Goal: Answer question/provide support: Share knowledge or assist other users

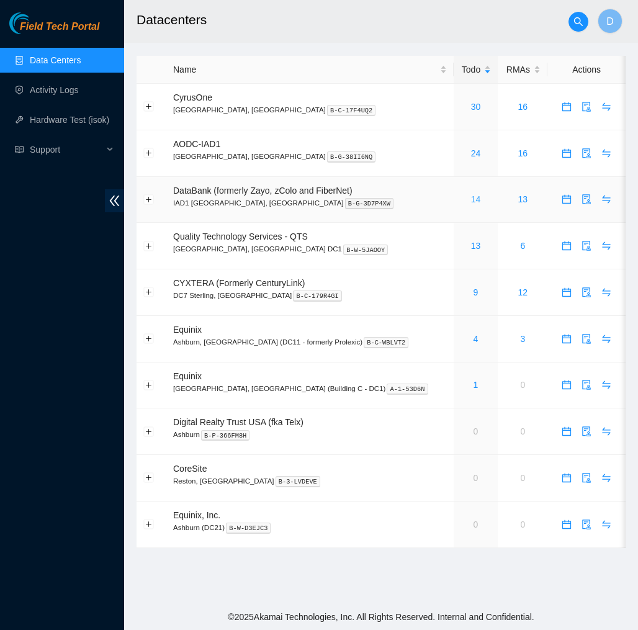
click at [471, 199] on link "14" at bounding box center [476, 199] width 10 height 10
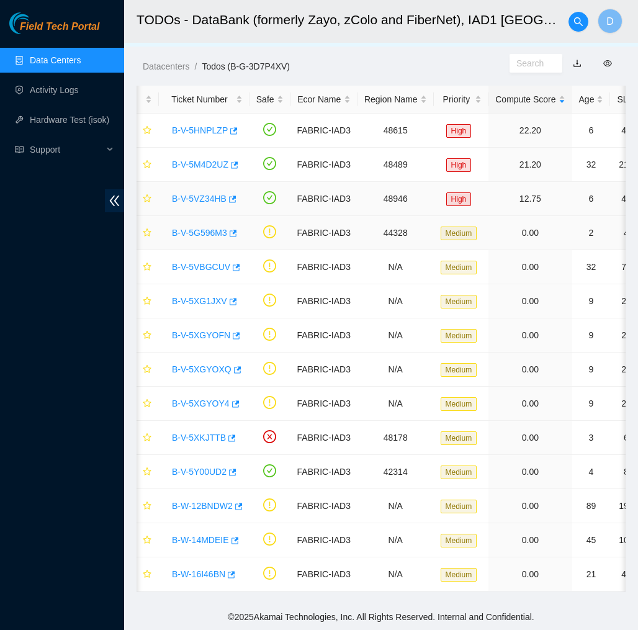
scroll to position [20, 0]
click at [207, 228] on link "B-V-5G596M3" at bounding box center [199, 233] width 55 height 10
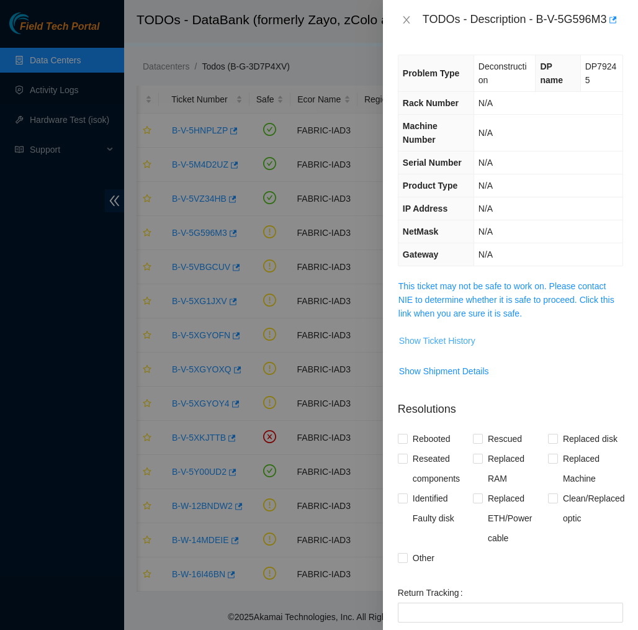
click at [442, 347] on span "Show Ticket History" at bounding box center [437, 341] width 76 height 14
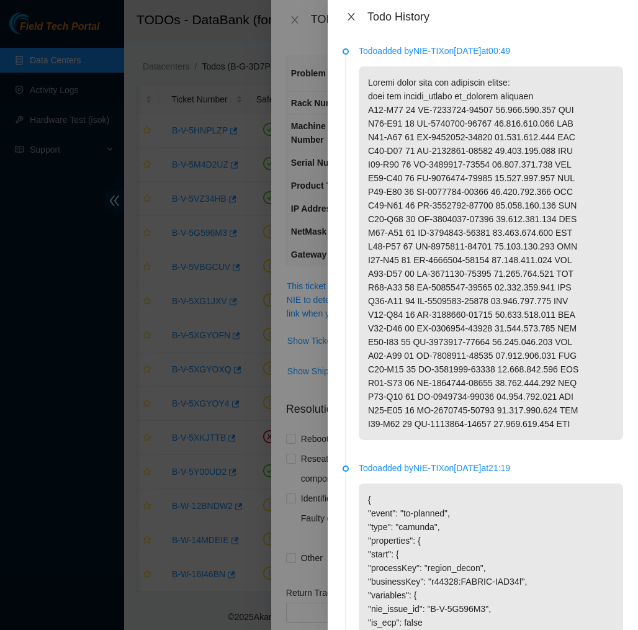
click at [350, 20] on icon "close" at bounding box center [351, 17] width 10 height 10
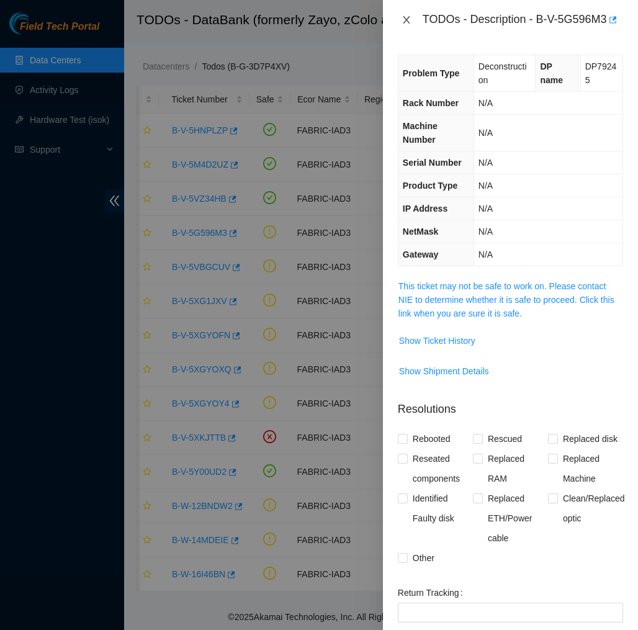
click at [406, 25] on icon "close" at bounding box center [406, 20] width 10 height 10
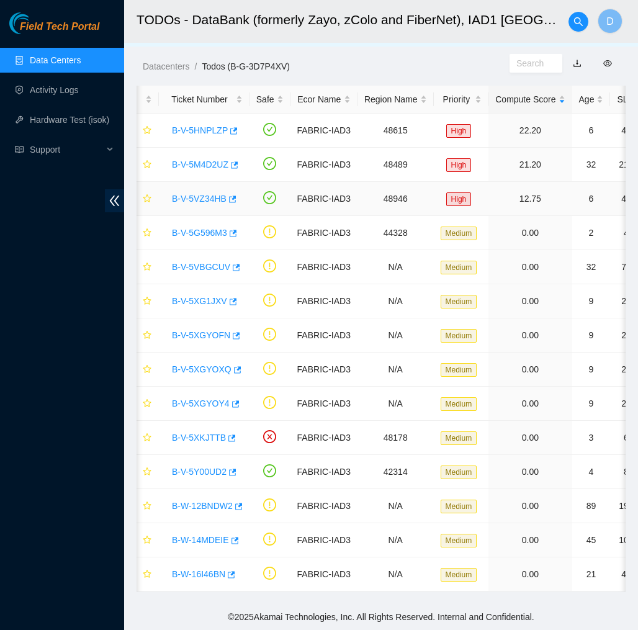
click at [202, 199] on link "B-V-5VZ34HB" at bounding box center [199, 199] width 55 height 10
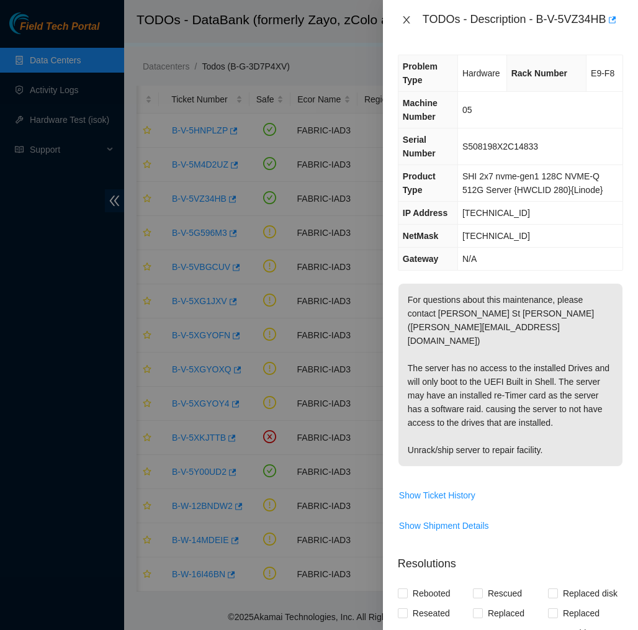
click at [406, 25] on icon "close" at bounding box center [406, 20] width 10 height 10
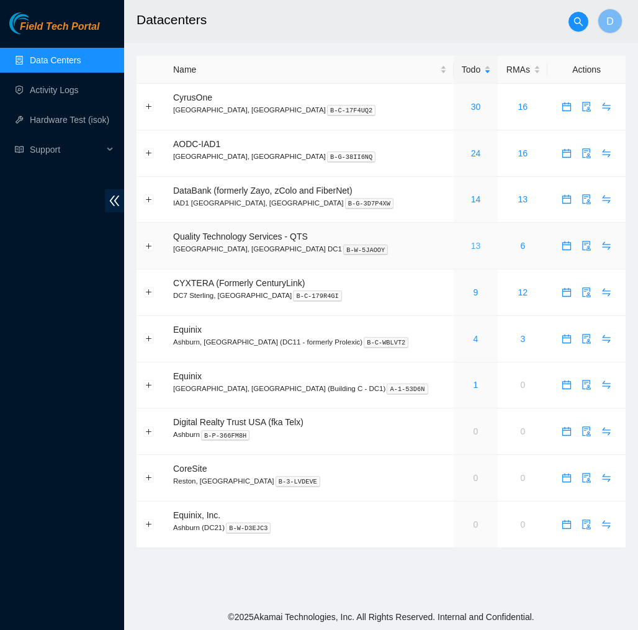
click at [471, 248] on link "13" at bounding box center [476, 246] width 10 height 10
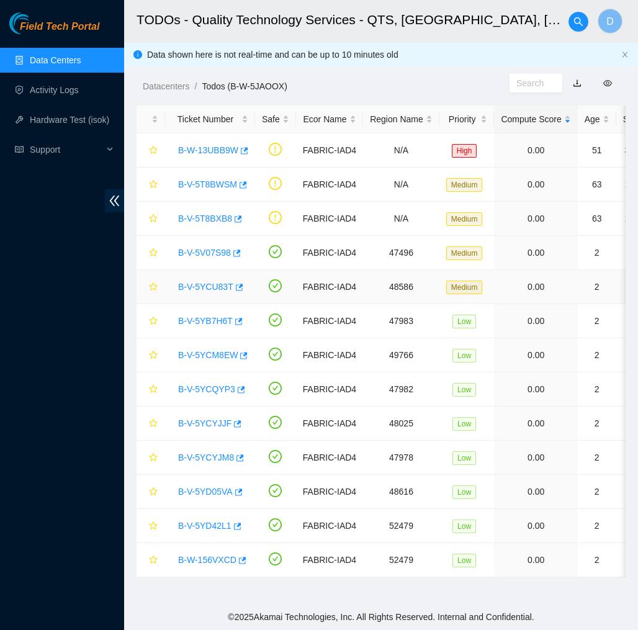
click at [221, 288] on link "B-V-5YCU83T" at bounding box center [205, 287] width 55 height 10
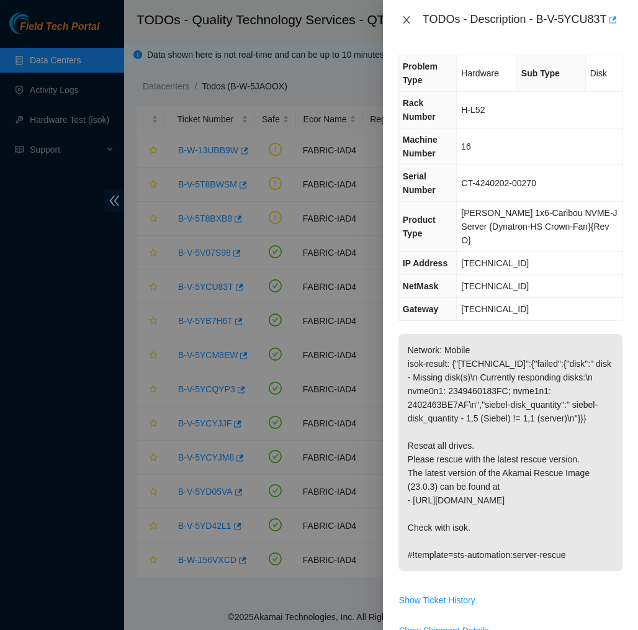
click at [410, 22] on icon "close" at bounding box center [406, 20] width 10 height 10
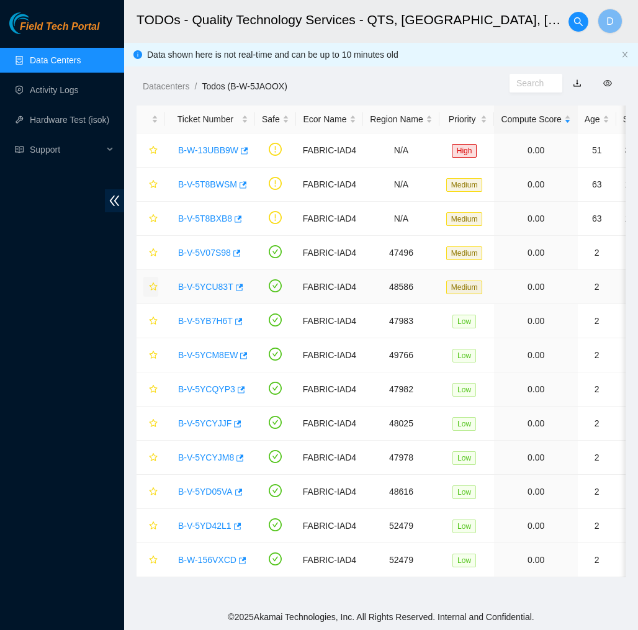
click at [153, 282] on icon "star" at bounding box center [153, 286] width 8 height 8
click at [241, 287] on icon "button" at bounding box center [238, 287] width 9 height 9
click at [215, 318] on link "B-V-5YB7H6T" at bounding box center [205, 321] width 55 height 10
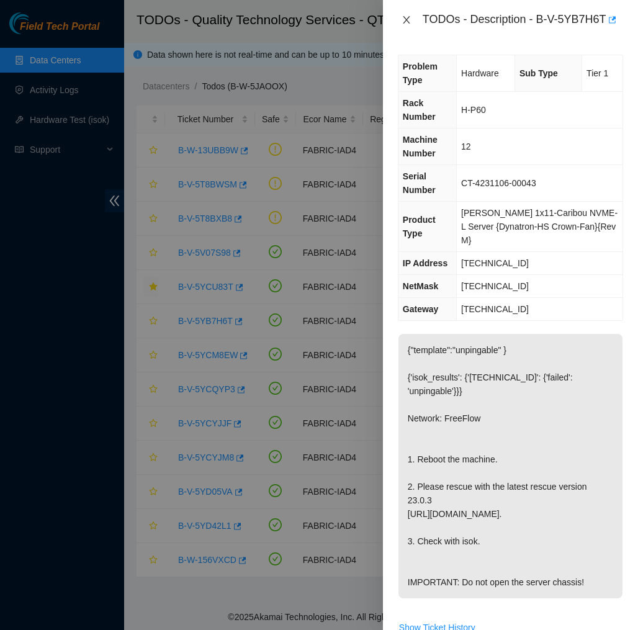
click at [409, 25] on icon "close" at bounding box center [406, 20] width 10 height 10
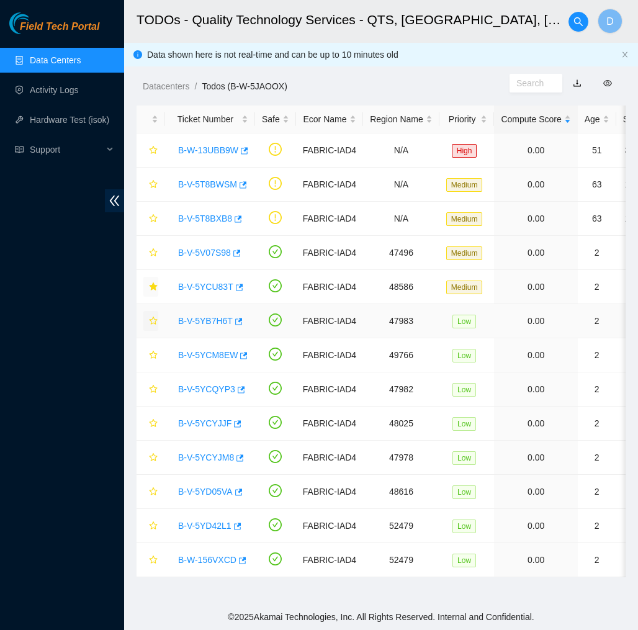
click at [154, 318] on icon "star" at bounding box center [153, 320] width 8 height 8
click at [242, 322] on icon "button" at bounding box center [237, 321] width 9 height 9
click at [209, 354] on link "B-V-5YCM8EW" at bounding box center [208, 355] width 60 height 10
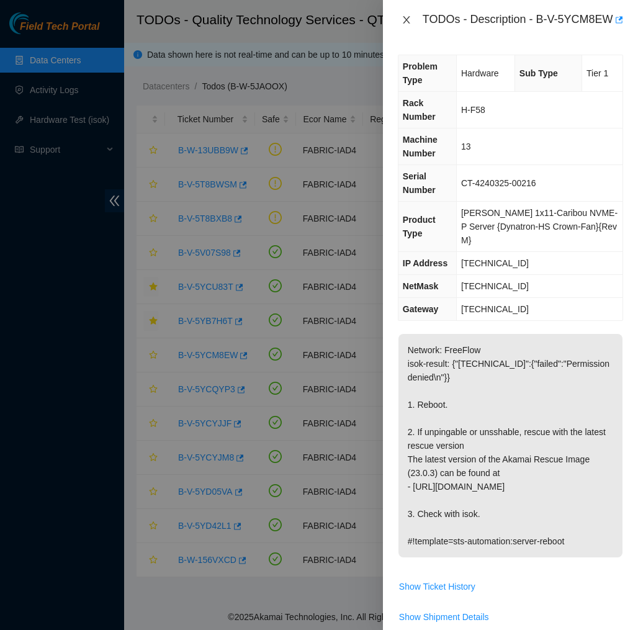
click at [405, 24] on icon "close" at bounding box center [406, 20] width 10 height 10
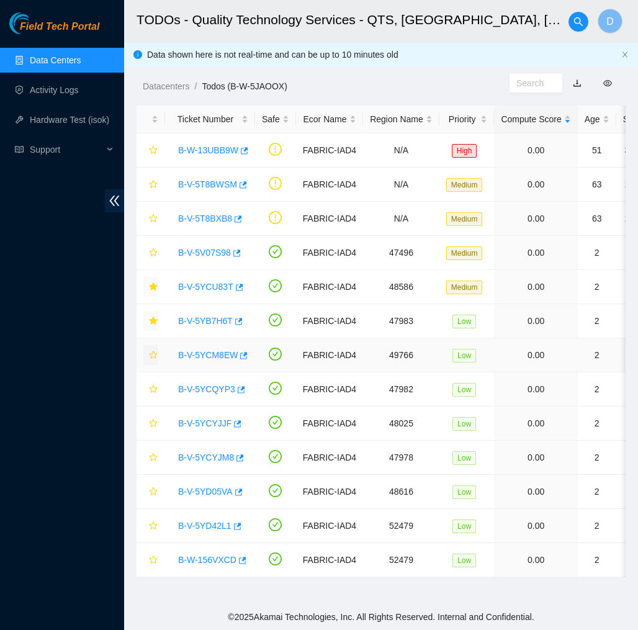
click at [155, 352] on icon "star" at bounding box center [153, 355] width 9 height 9
click at [248, 356] on button "button" at bounding box center [243, 356] width 10 height 20
click at [199, 388] on link "B-V-5YCQYP3" at bounding box center [206, 389] width 57 height 10
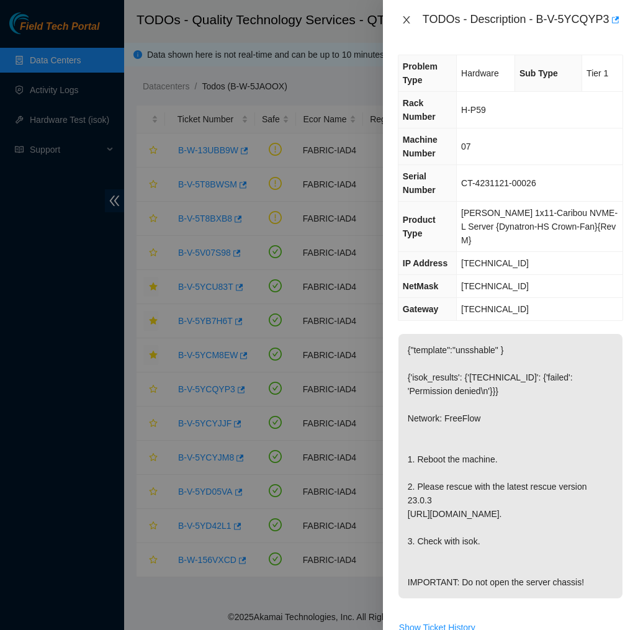
click at [404, 23] on icon "close" at bounding box center [406, 19] width 7 height 7
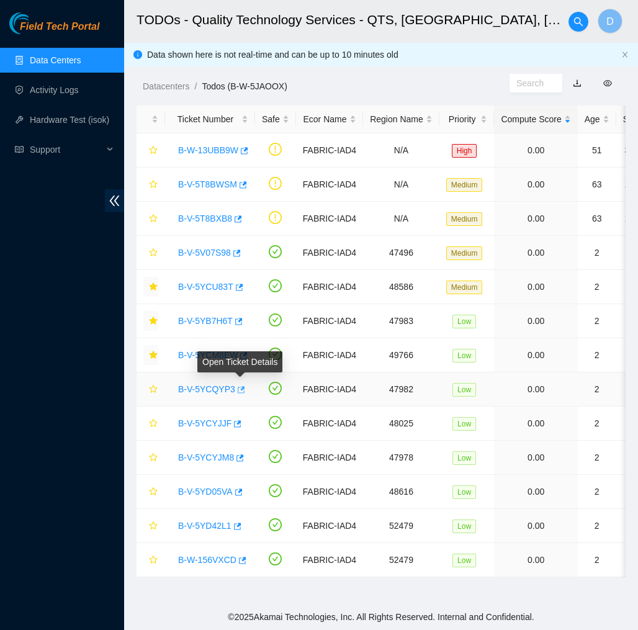
click at [241, 391] on icon "button" at bounding box center [240, 389] width 9 height 9
click at [149, 388] on icon "star" at bounding box center [153, 389] width 9 height 9
click at [220, 423] on link "B-V-5YCYJJF" at bounding box center [204, 423] width 53 height 10
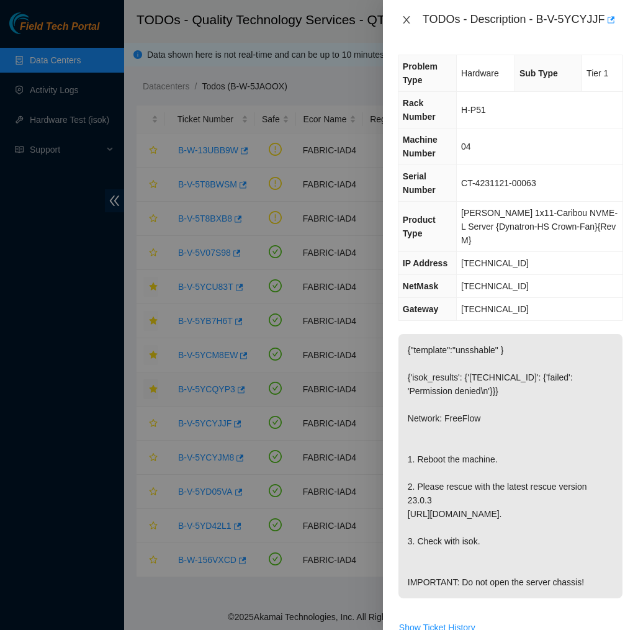
click at [405, 20] on icon "close" at bounding box center [406, 20] width 10 height 10
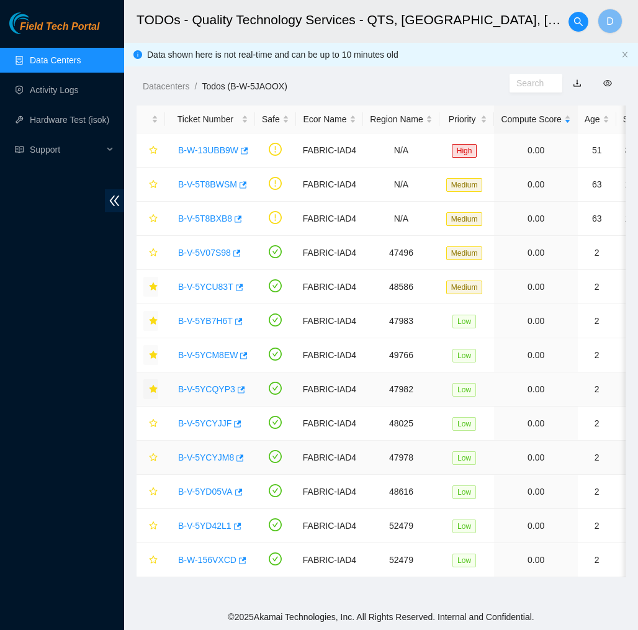
click at [205, 457] on link "B-V-5YCYJM8" at bounding box center [206, 457] width 56 height 10
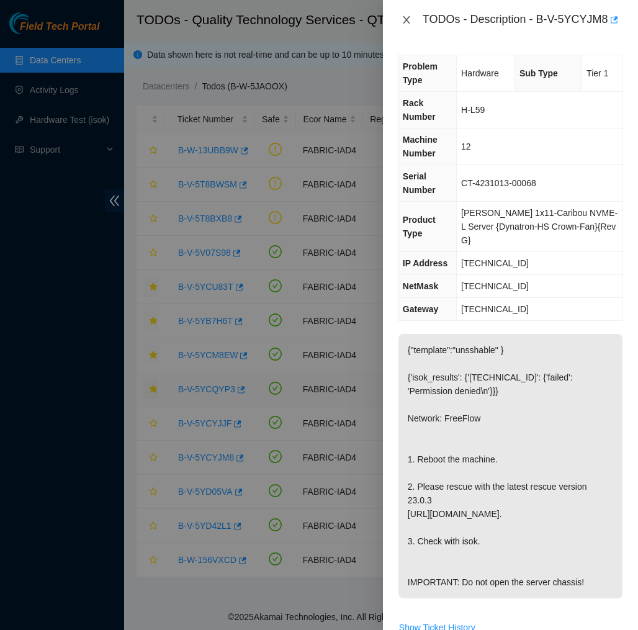
click at [404, 24] on icon "close" at bounding box center [406, 19] width 7 height 7
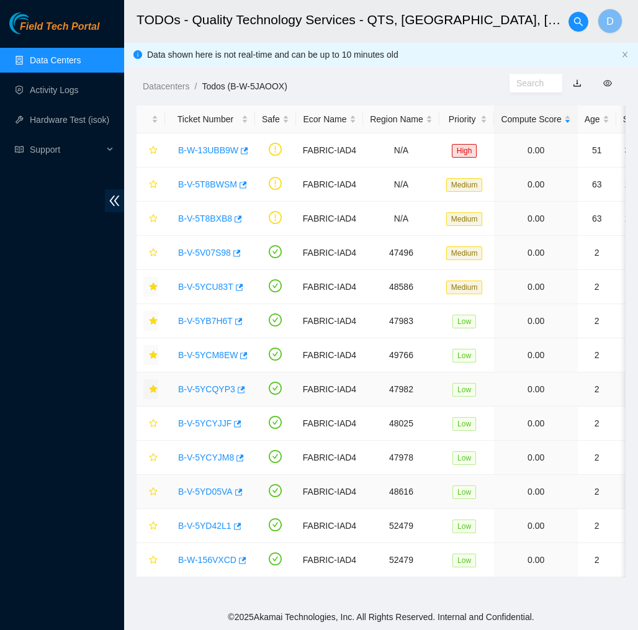
click at [198, 495] on link "B-V-5YD05VA" at bounding box center [205, 491] width 55 height 10
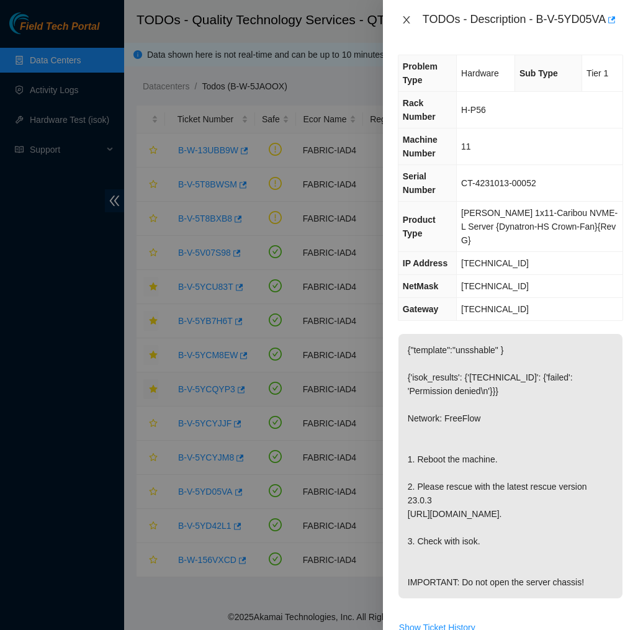
click at [410, 20] on icon "close" at bounding box center [406, 20] width 10 height 10
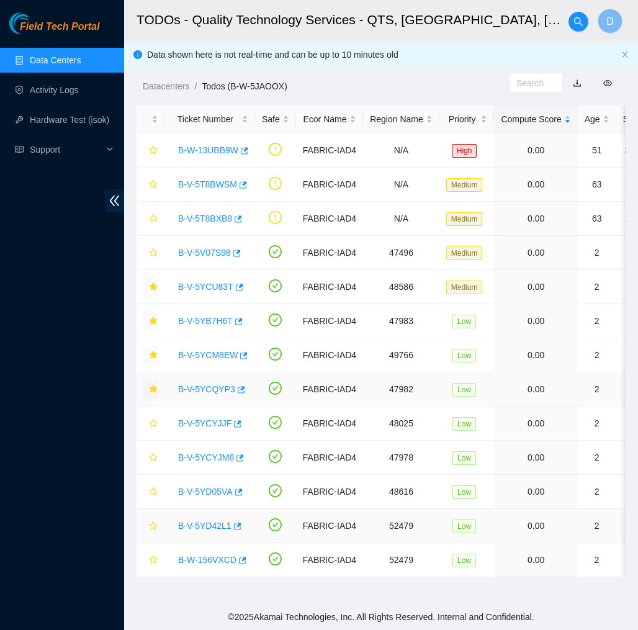
click at [204, 524] on link "B-V-5YD42L1" at bounding box center [204, 526] width 53 height 10
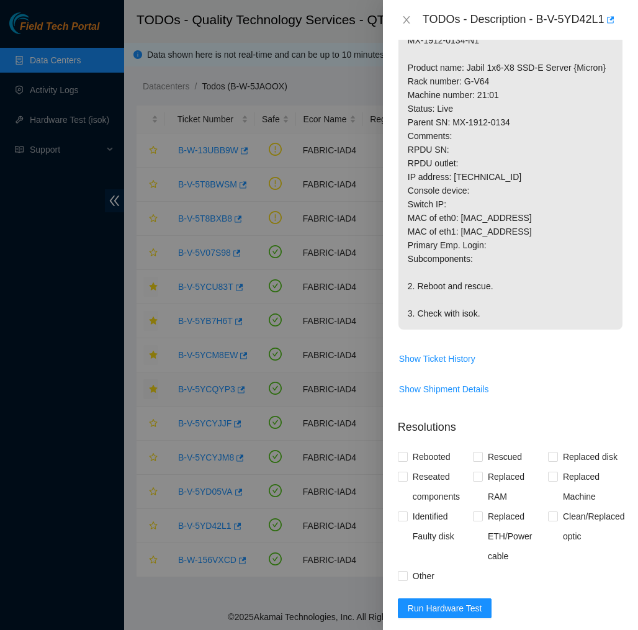
scroll to position [499, 0]
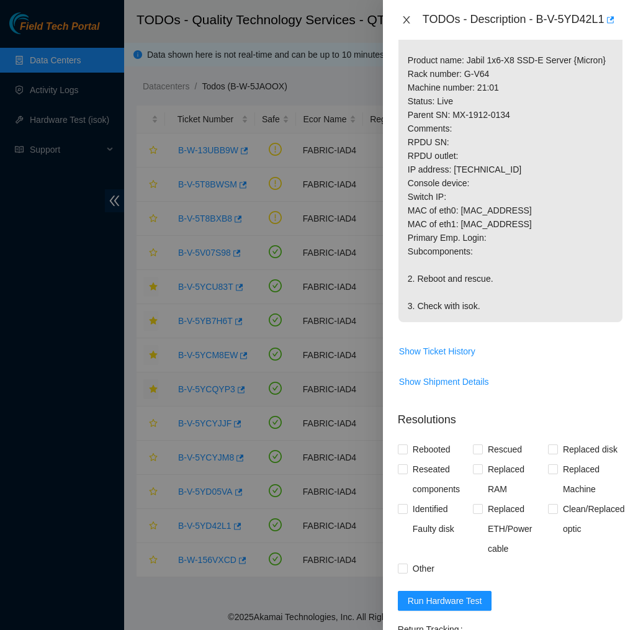
click at [401, 19] on icon "close" at bounding box center [406, 20] width 10 height 10
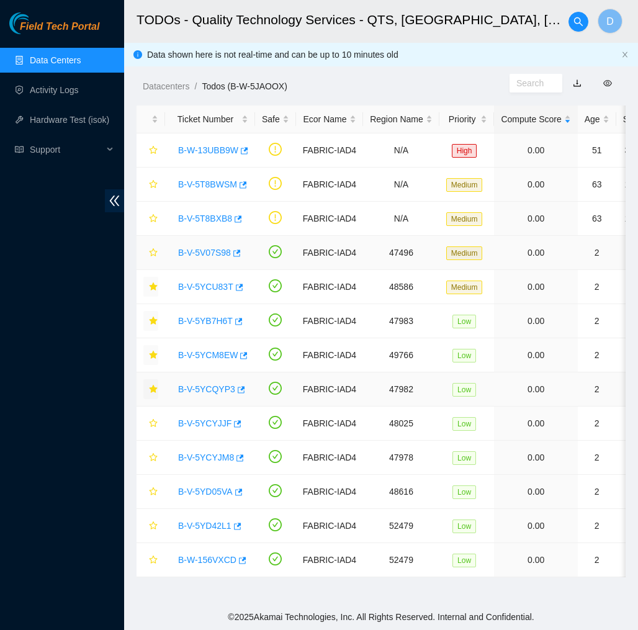
scroll to position [0, 0]
click at [216, 252] on link "B-V-5V07S98" at bounding box center [204, 253] width 53 height 10
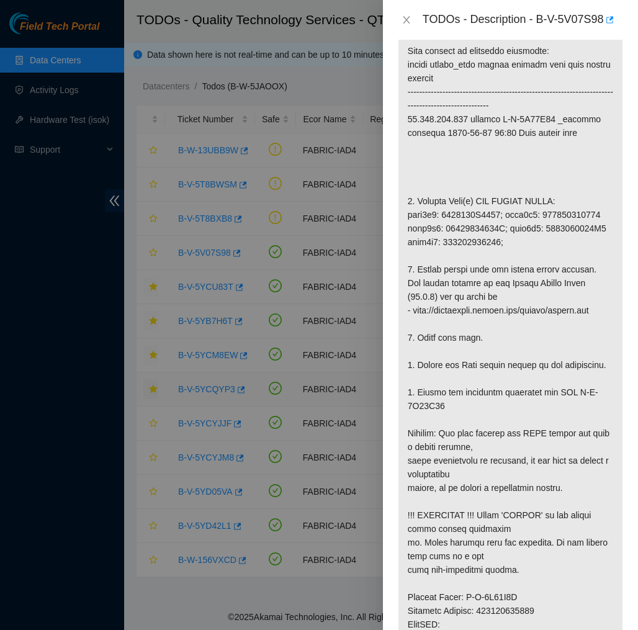
scroll to position [327, 0]
click at [406, 19] on icon "close" at bounding box center [406, 20] width 10 height 10
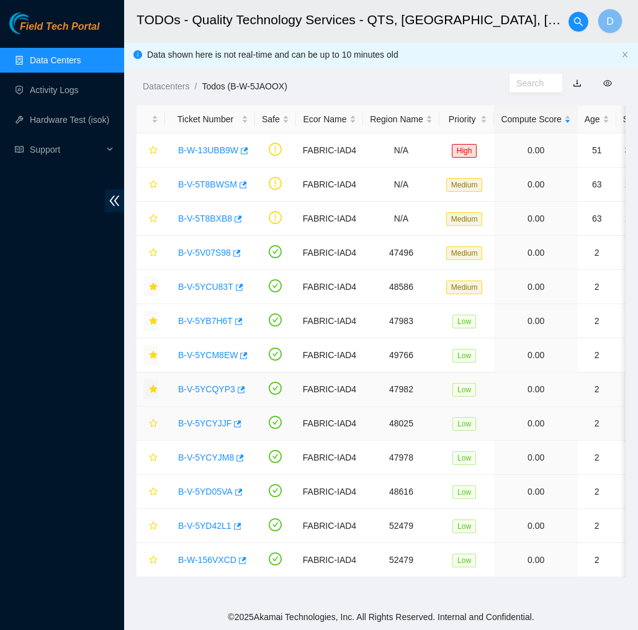
scroll to position [0, 0]
click at [157, 423] on icon "star" at bounding box center [153, 423] width 9 height 9
click at [153, 356] on icon "star" at bounding box center [153, 355] width 8 height 8
click at [153, 325] on icon "star" at bounding box center [153, 320] width 9 height 9
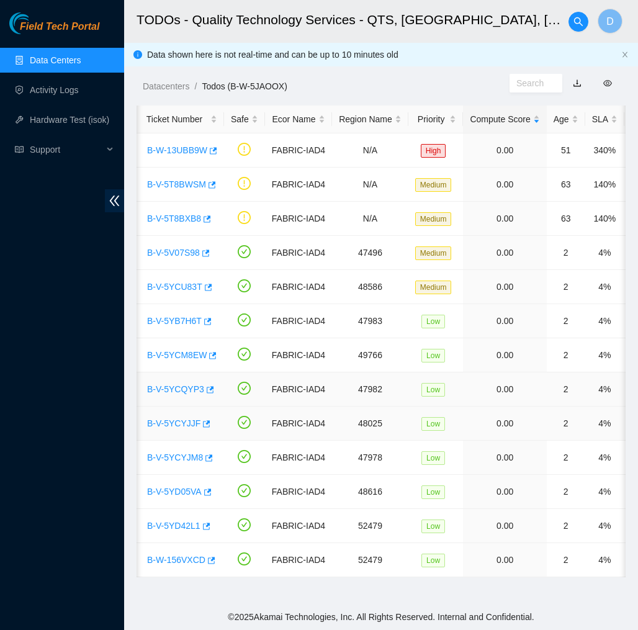
scroll to position [0, 27]
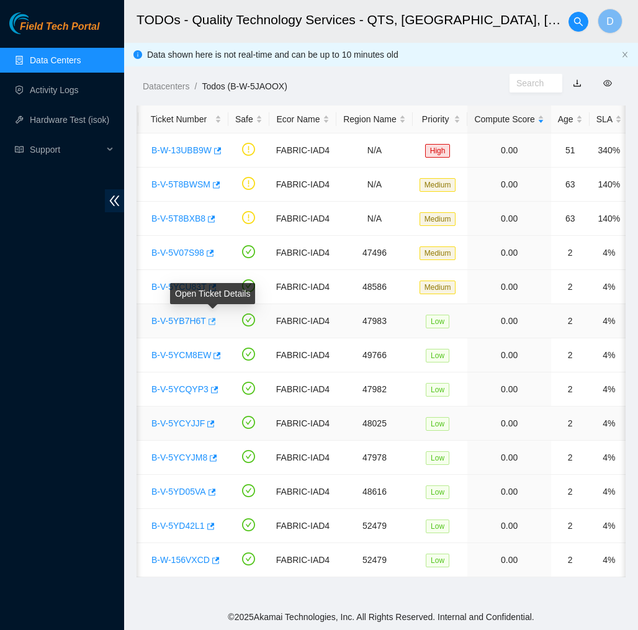
click at [215, 321] on icon "button" at bounding box center [211, 321] width 9 height 9
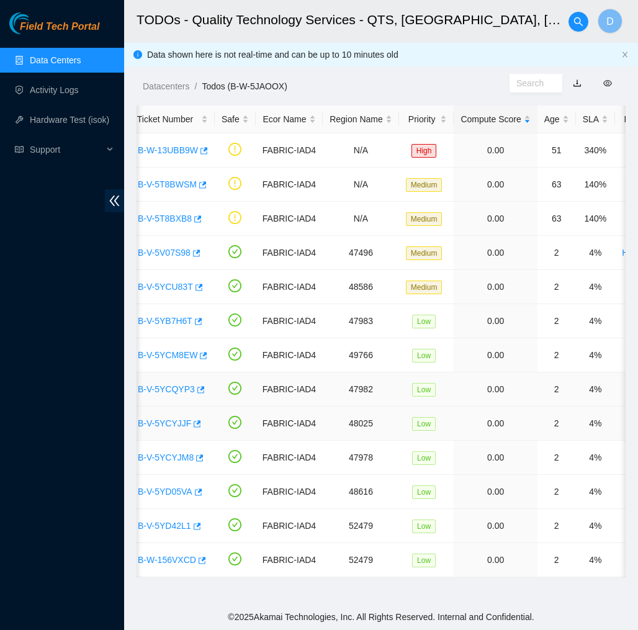
scroll to position [0, 29]
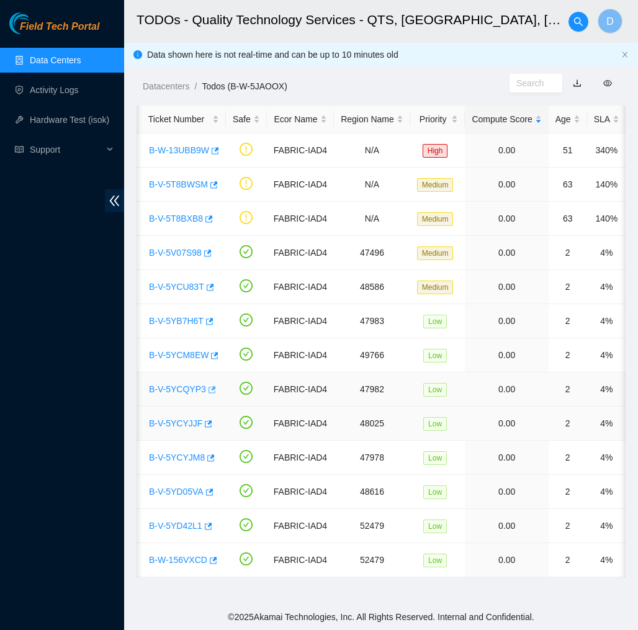
click at [212, 388] on icon "button" at bounding box center [211, 389] width 9 height 9
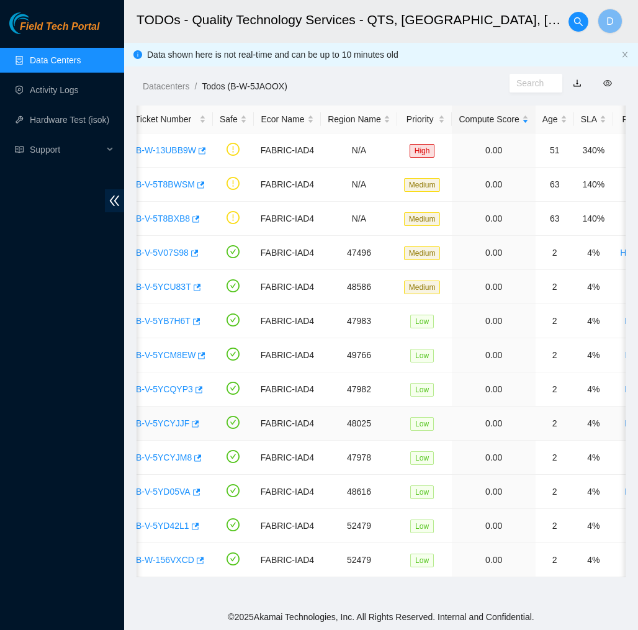
scroll to position [0, 36]
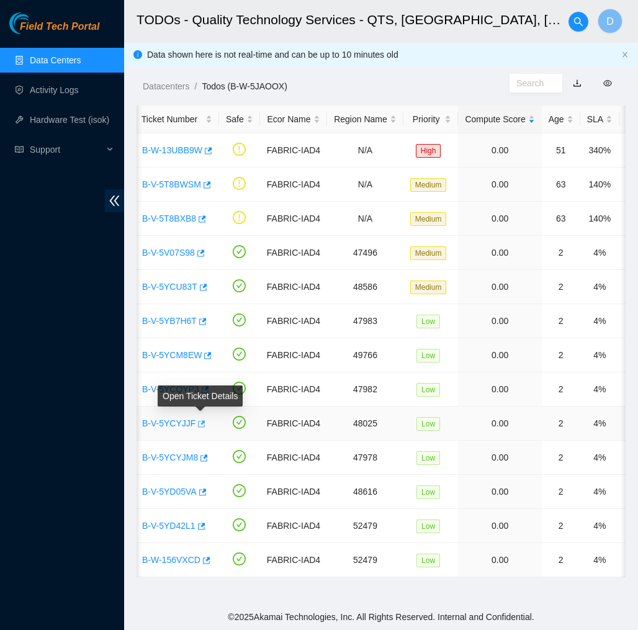
click at [202, 424] on icon "button" at bounding box center [200, 423] width 9 height 9
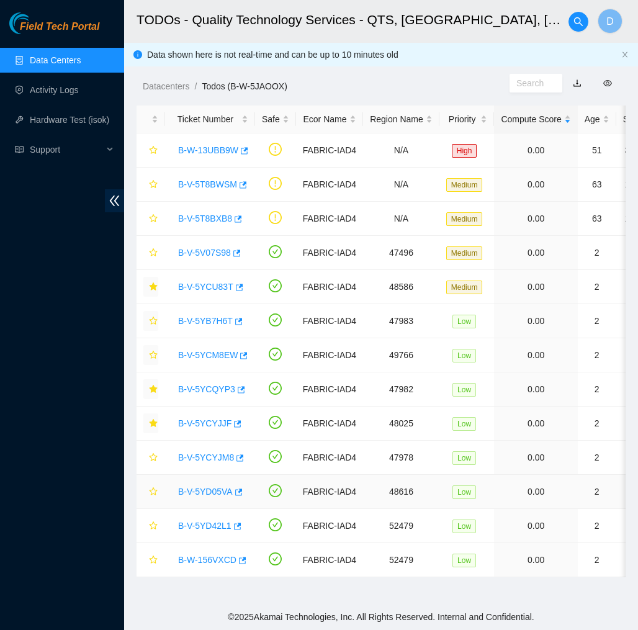
scroll to position [0, 0]
click at [213, 494] on link "B-V-5YD05VA" at bounding box center [205, 491] width 55 height 10
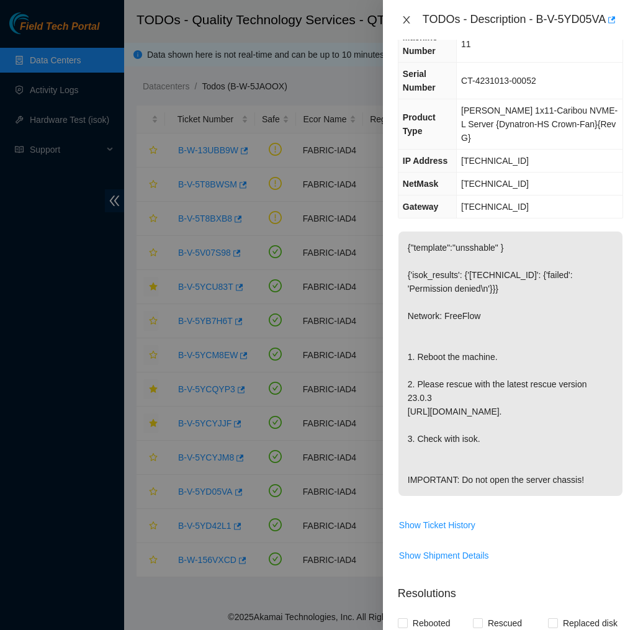
click at [410, 18] on icon "close" at bounding box center [406, 20] width 10 height 10
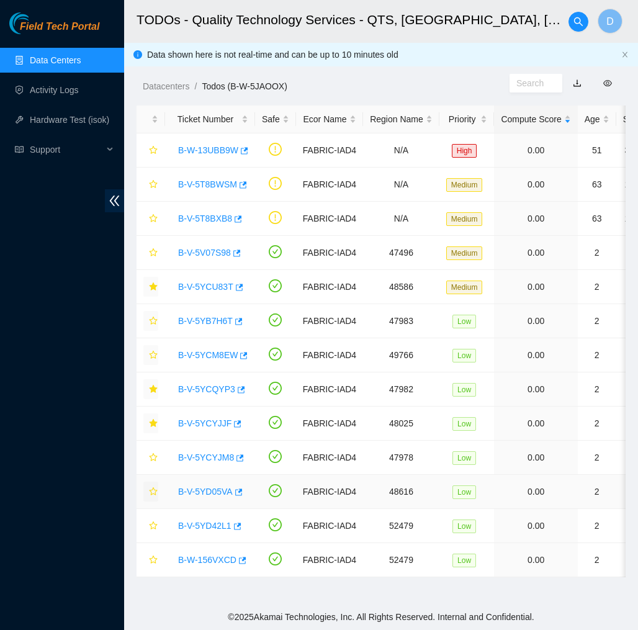
click at [152, 493] on icon "star" at bounding box center [153, 491] width 9 height 9
click at [243, 494] on icon "button" at bounding box center [238, 491] width 7 height 7
click at [216, 522] on link "B-V-5YD42L1" at bounding box center [204, 526] width 53 height 10
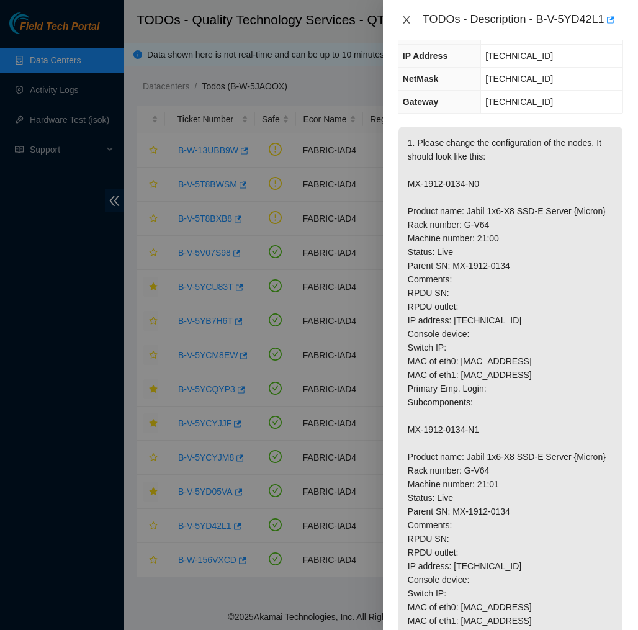
click at [408, 20] on icon "close" at bounding box center [406, 20] width 10 height 10
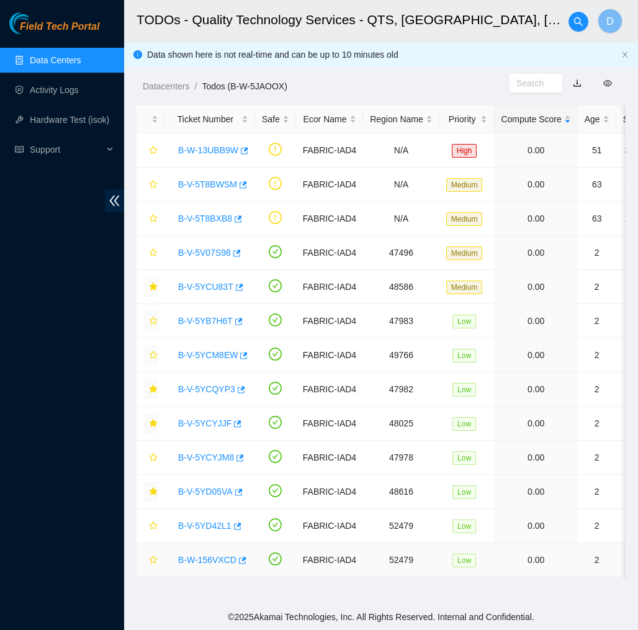
click at [203, 558] on link "B-W-156VXCD" at bounding box center [207, 560] width 58 height 10
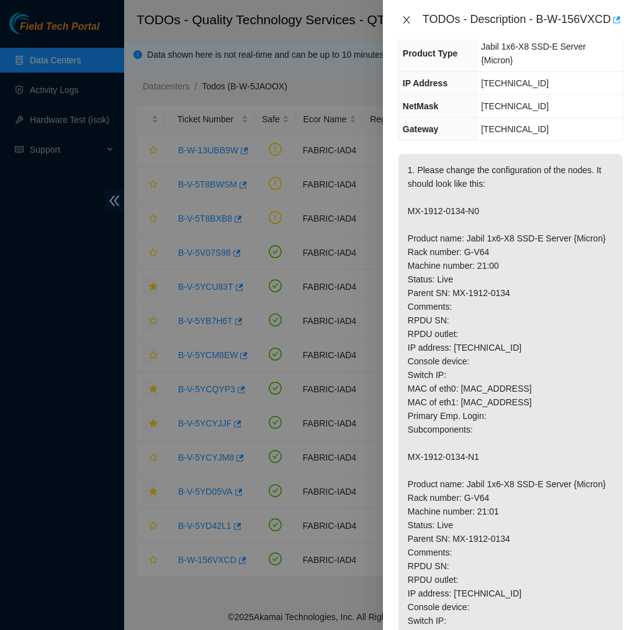
click at [409, 25] on icon "close" at bounding box center [406, 20] width 10 height 10
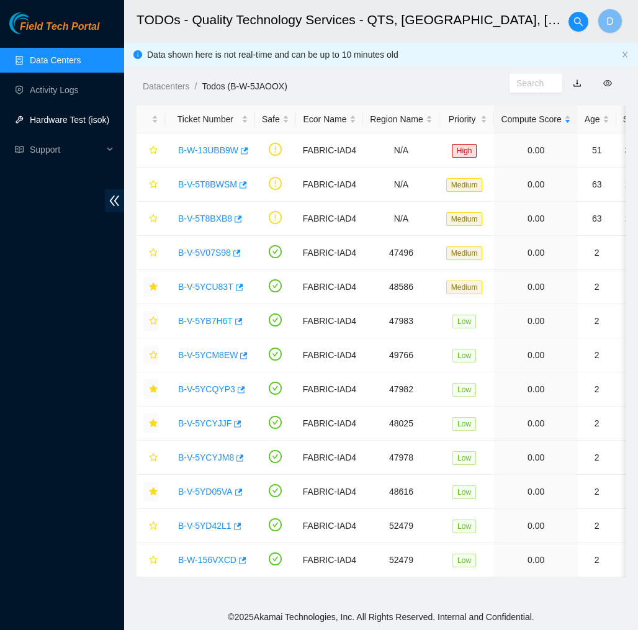
click at [55, 115] on link "Hardware Test (isok)" at bounding box center [69, 120] width 79 height 10
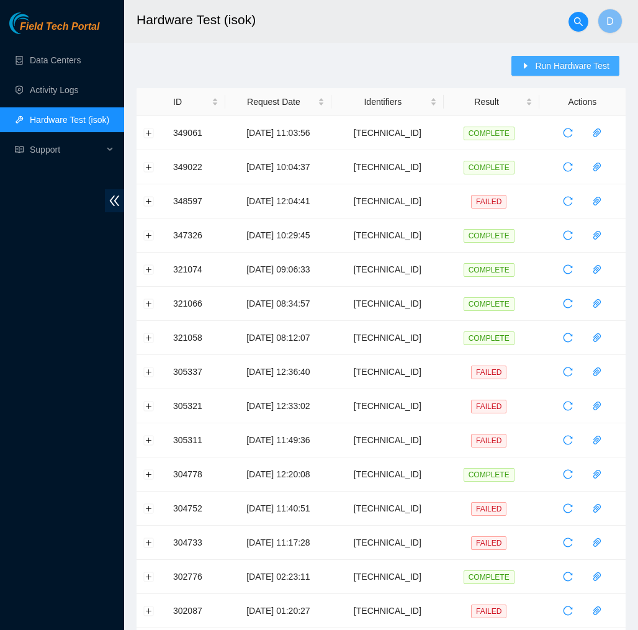
click at [576, 63] on span "Run Hardware Test" at bounding box center [572, 66] width 74 height 14
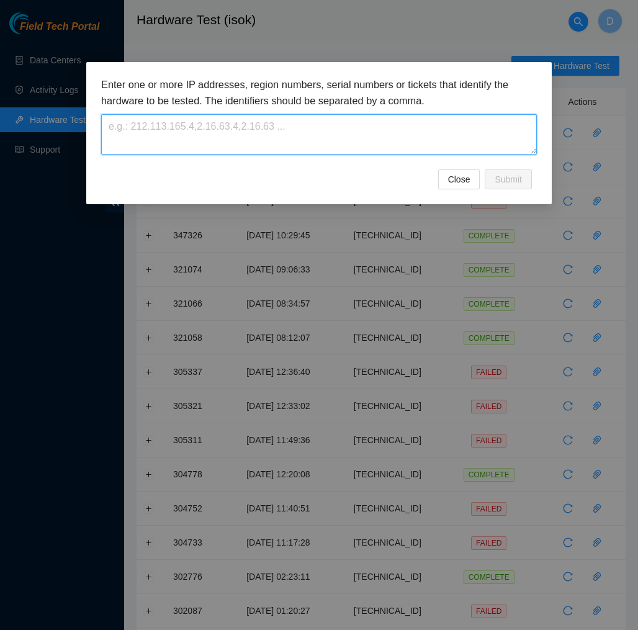
click at [462, 133] on textarea at bounding box center [319, 134] width 436 height 40
paste textarea "23.52.15.143"
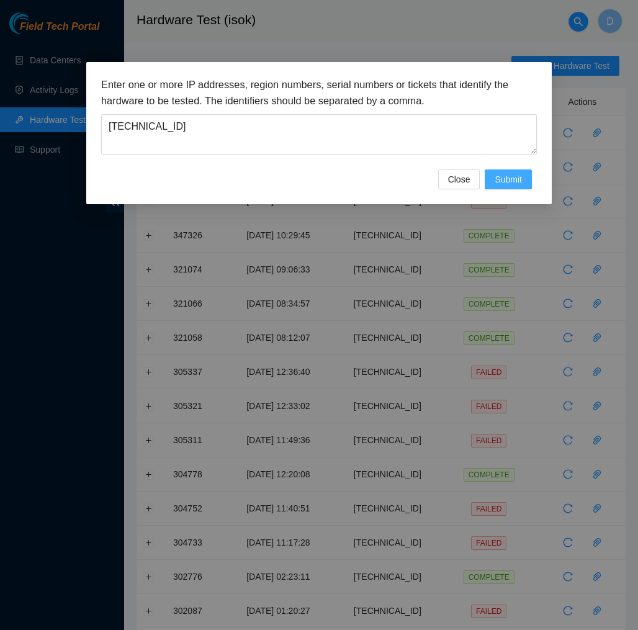
click at [501, 175] on span "Submit" at bounding box center [508, 180] width 27 height 14
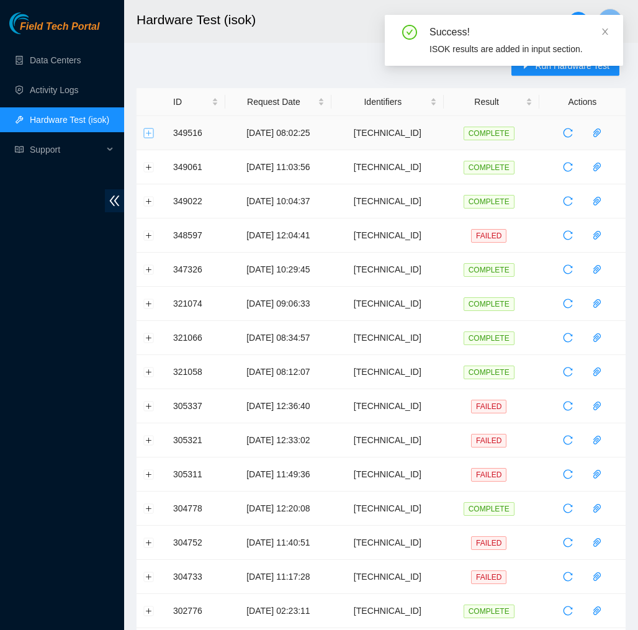
click at [150, 135] on button "Expand row" at bounding box center [149, 133] width 10 height 10
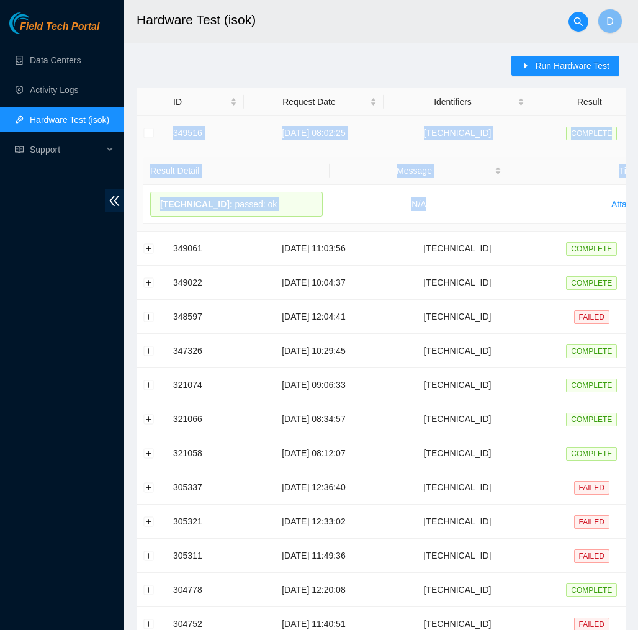
drag, startPoint x: 431, startPoint y: 206, endPoint x: 178, endPoint y: 123, distance: 265.9
click at [178, 123] on tbody "349516 13-10-2025 08:02:25 23.52.15.143 COMPLETE Result Detail Message Ticket I…" at bounding box center [454, 498] width 634 height 764
copy tbody "349516 13-10-2025 08:02:25 23.52.15.143 COMPLETE Result Detail Message Ticket I…"
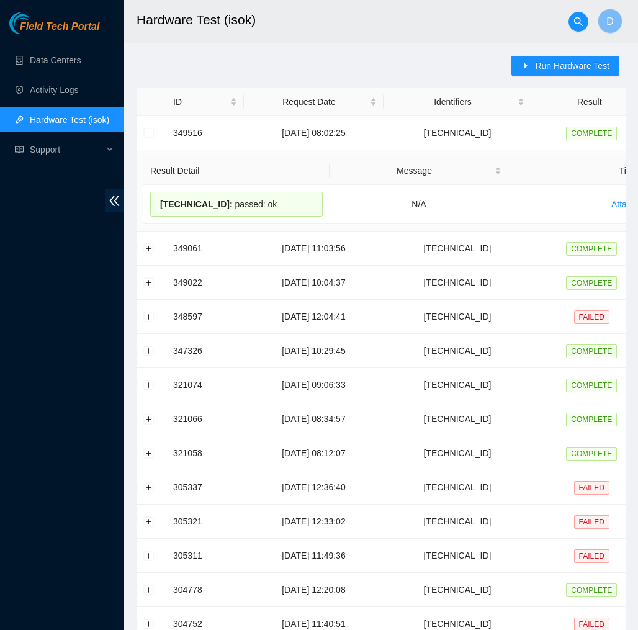
click at [244, 61] on div "Run Hardware Test ID Request Date Identifiers Result Actions 349516 13-10-2025 …" at bounding box center [381, 488] width 489 height 864
click at [247, 0] on h2 "Hardware Test (isok)" at bounding box center [351, 20] width 429 height 40
click at [552, 66] on span "Run Hardware Test" at bounding box center [572, 66] width 74 height 14
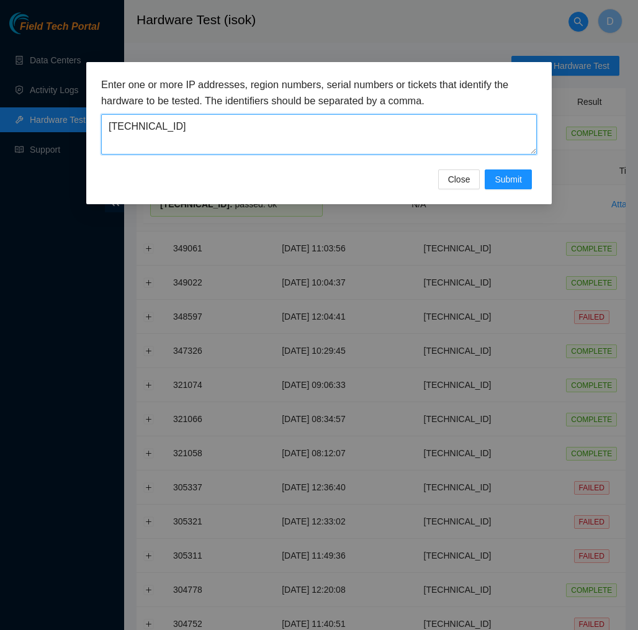
click at [345, 132] on textarea "23.52.15.143" at bounding box center [319, 134] width 436 height 40
type textarea "2"
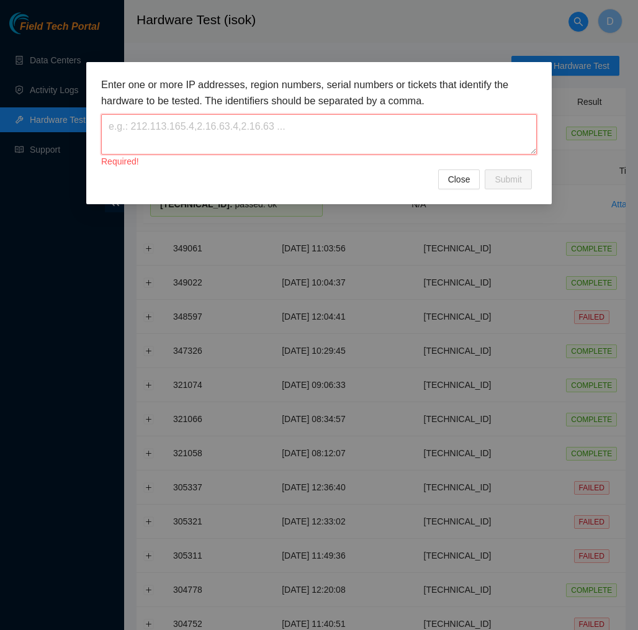
paste textarea "23.52.15.170"
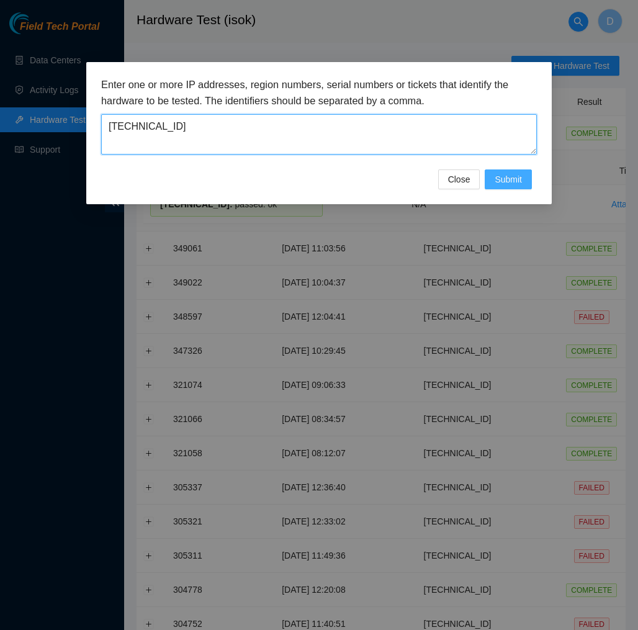
type textarea "23.52.15.170"
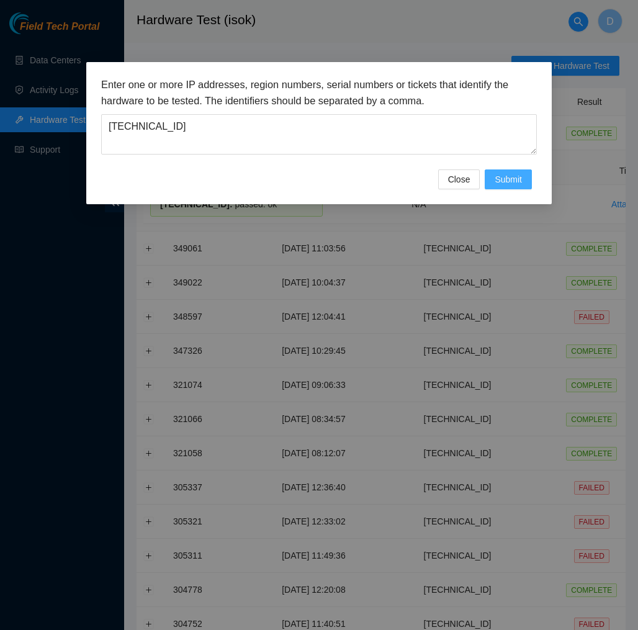
click at [504, 173] on span "Submit" at bounding box center [508, 180] width 27 height 14
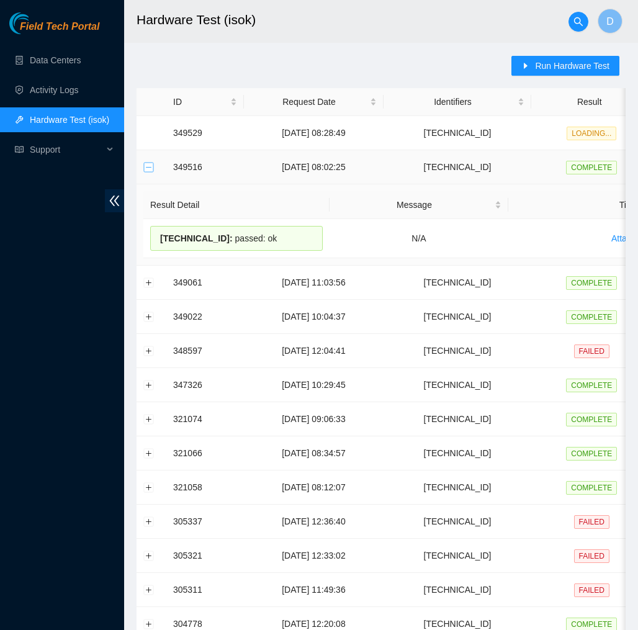
click at [148, 171] on button "Collapse row" at bounding box center [149, 167] width 10 height 10
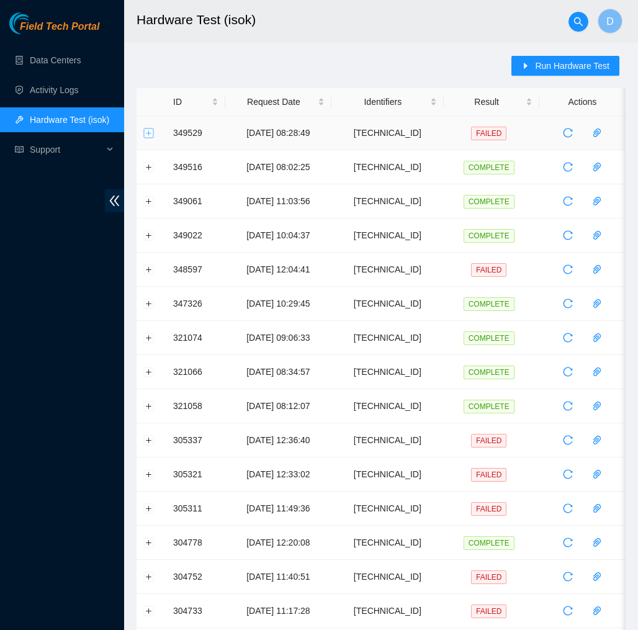
click at [148, 130] on button "Expand row" at bounding box center [149, 133] width 10 height 10
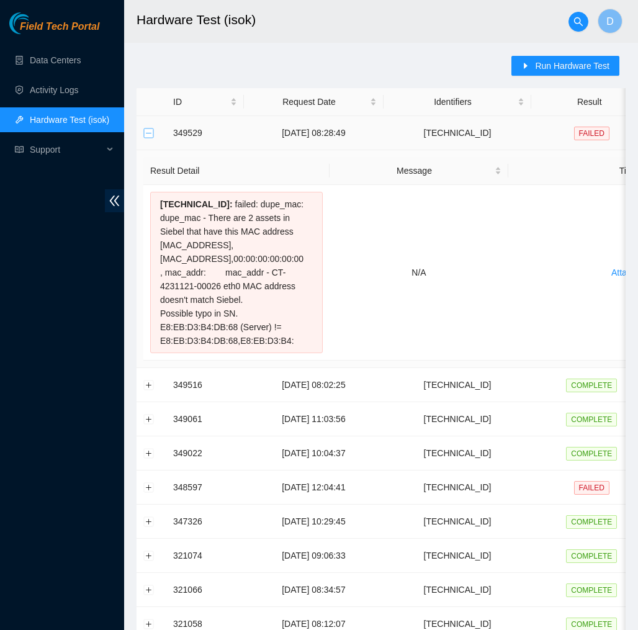
click at [151, 129] on button "Collapse row" at bounding box center [149, 133] width 10 height 10
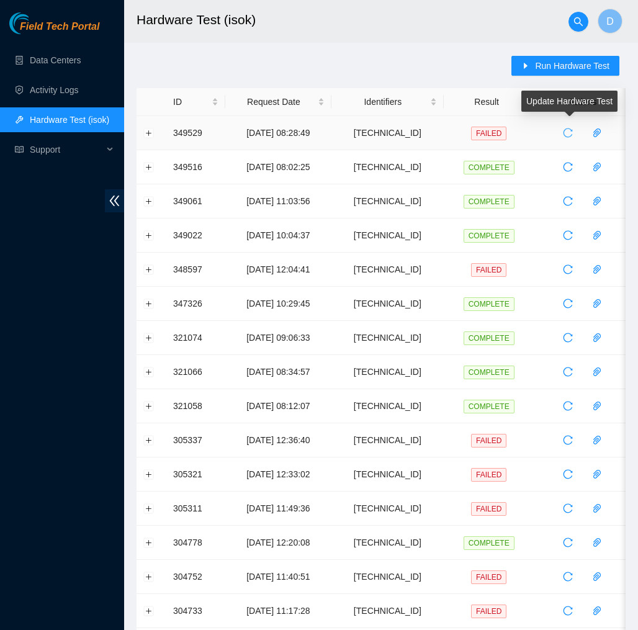
click at [571, 135] on icon "reload" at bounding box center [568, 133] width 10 height 10
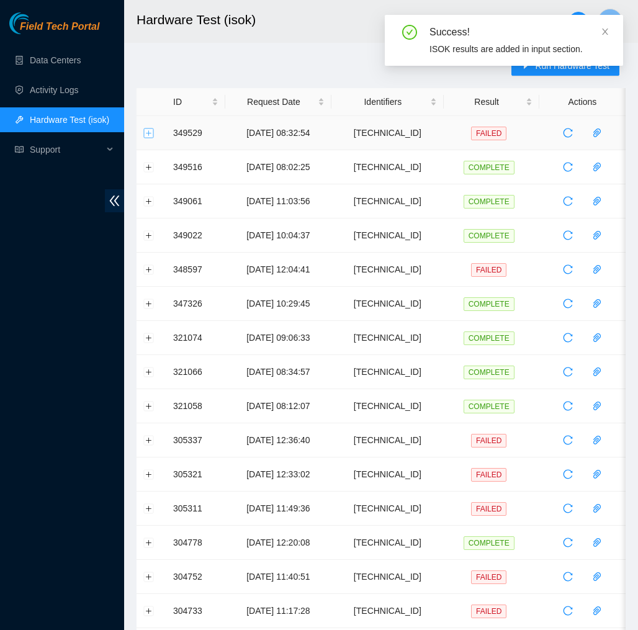
click at [150, 132] on button "Expand row" at bounding box center [149, 133] width 10 height 10
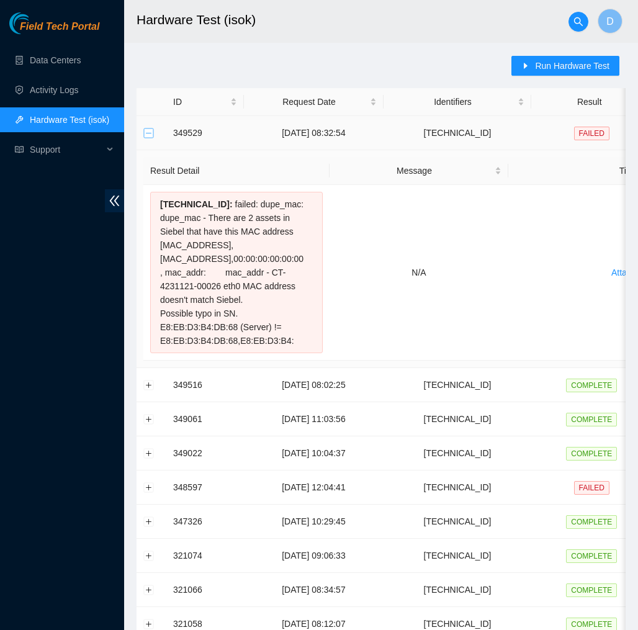
click at [151, 132] on button "Collapse row" at bounding box center [149, 133] width 10 height 10
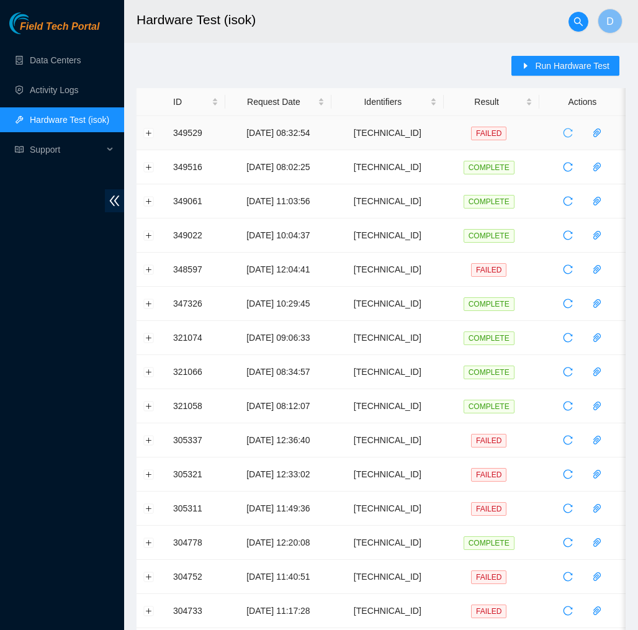
click at [569, 137] on icon "reload" at bounding box center [568, 133] width 10 height 10
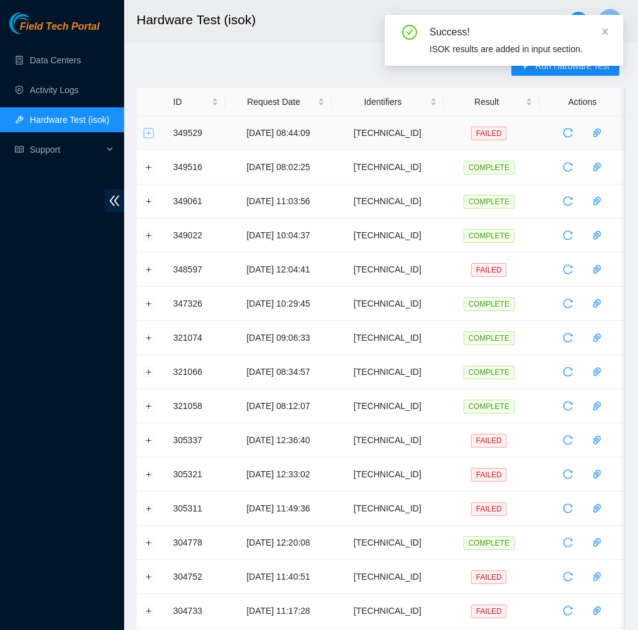
click at [146, 132] on button "Expand row" at bounding box center [149, 133] width 10 height 10
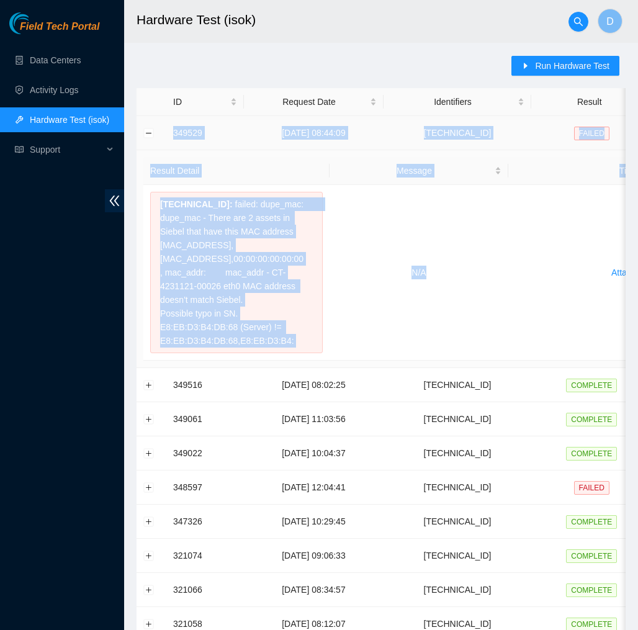
drag, startPoint x: 436, startPoint y: 271, endPoint x: 171, endPoint y: 131, distance: 300.0
click at [171, 131] on tbody "349529 13-10-2025 08:44:09 23.52.15.170 FAILED Result Detail Message Ticket ID …" at bounding box center [454, 566] width 634 height 900
copy tbody "349529 13-10-2025 08:44:09 23.52.15.170 FAILED Result Detail Message Ticket ID …"
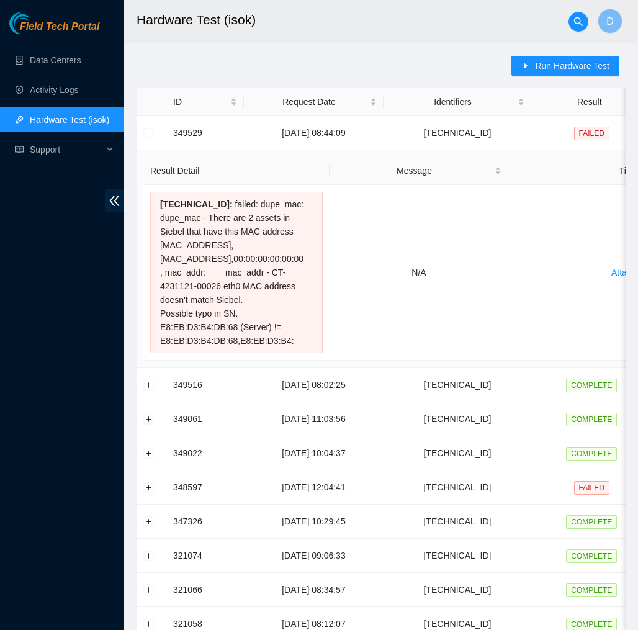
click at [320, 65] on div "Run Hardware Test ID Request Date Identifiers Result Actions 349529 13-10-2025 …" at bounding box center [381, 556] width 489 height 1000
click at [78, 60] on link "Data Centers" at bounding box center [55, 60] width 51 height 10
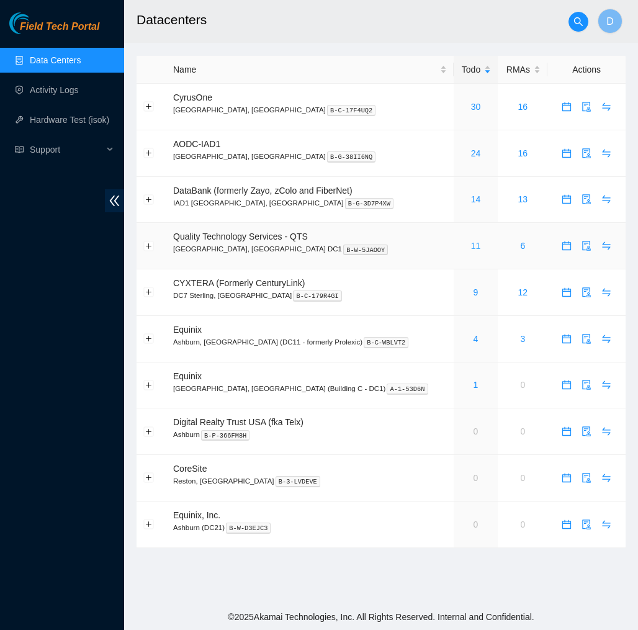
click at [471, 242] on link "11" at bounding box center [476, 246] width 10 height 10
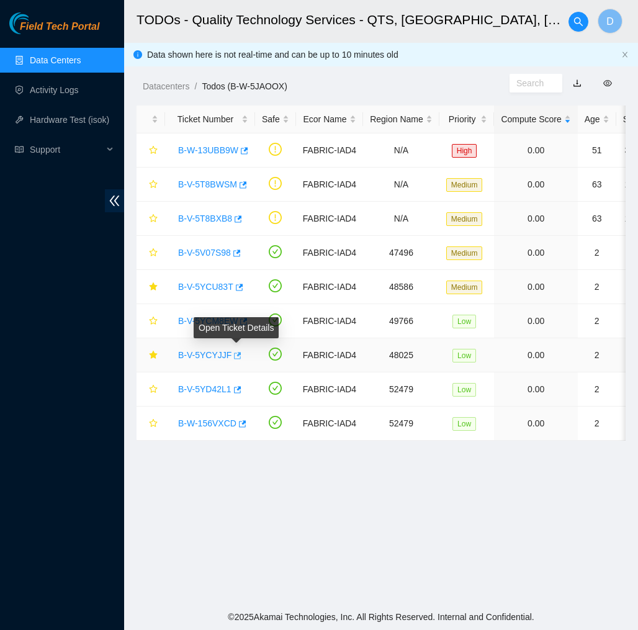
click at [238, 355] on icon "button" at bounding box center [236, 355] width 9 height 9
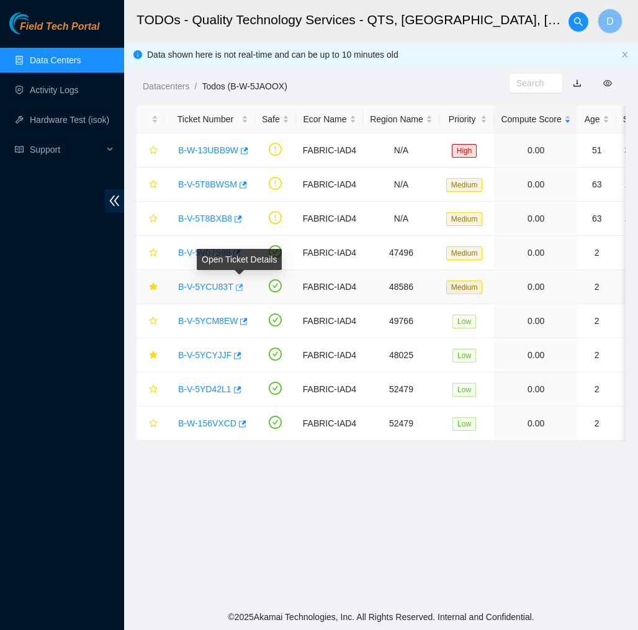
click at [243, 288] on icon "button" at bounding box center [238, 287] width 9 height 9
click at [155, 287] on icon "star" at bounding box center [153, 286] width 8 height 8
click at [73, 119] on link "Hardware Test (isok)" at bounding box center [69, 120] width 79 height 10
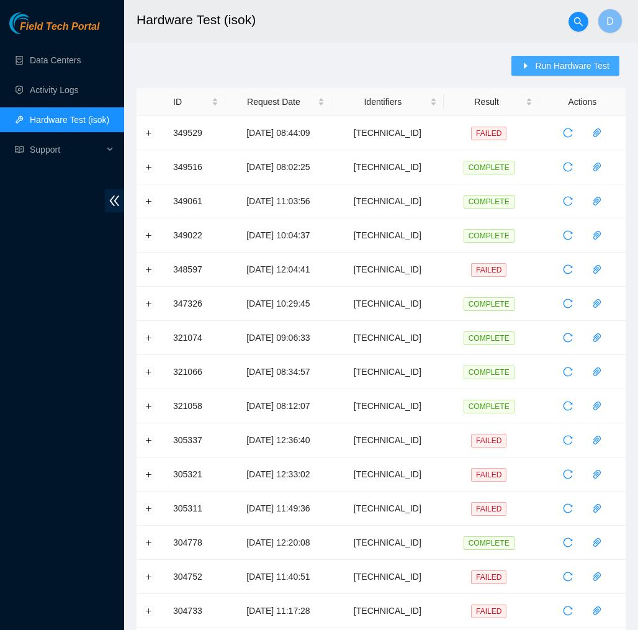
click at [568, 68] on span "Run Hardware Test" at bounding box center [572, 66] width 74 height 14
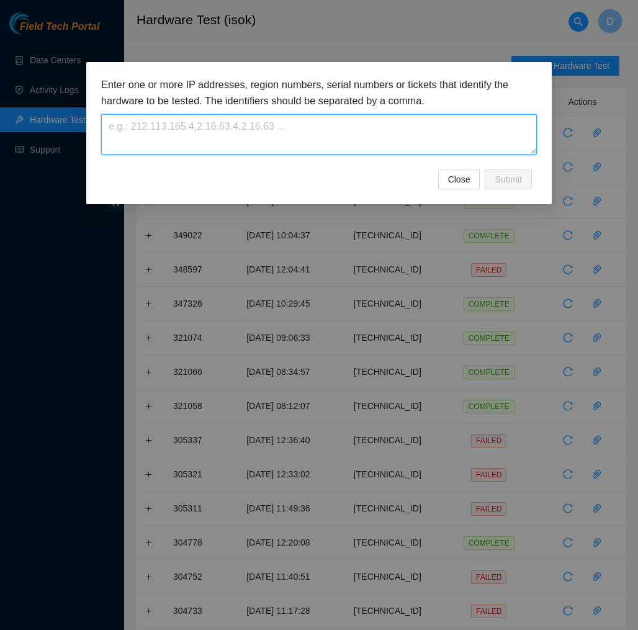
click at [329, 138] on textarea at bounding box center [319, 134] width 436 height 40
paste textarea "23.52.15.7"
type textarea "23.52.15.7"
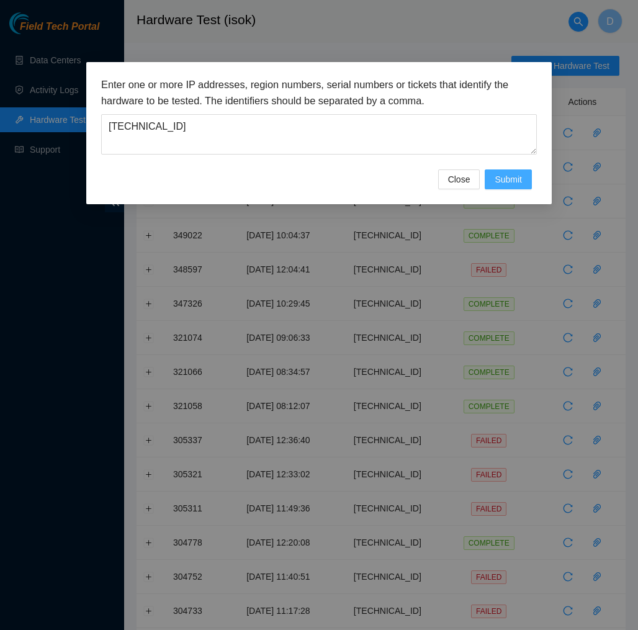
click at [514, 176] on span "Submit" at bounding box center [508, 180] width 27 height 14
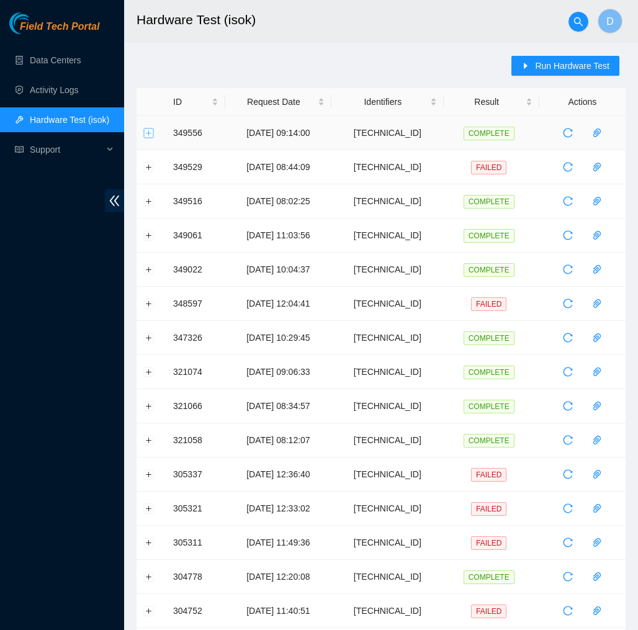
click at [153, 137] on button "Expand row" at bounding box center [149, 133] width 10 height 10
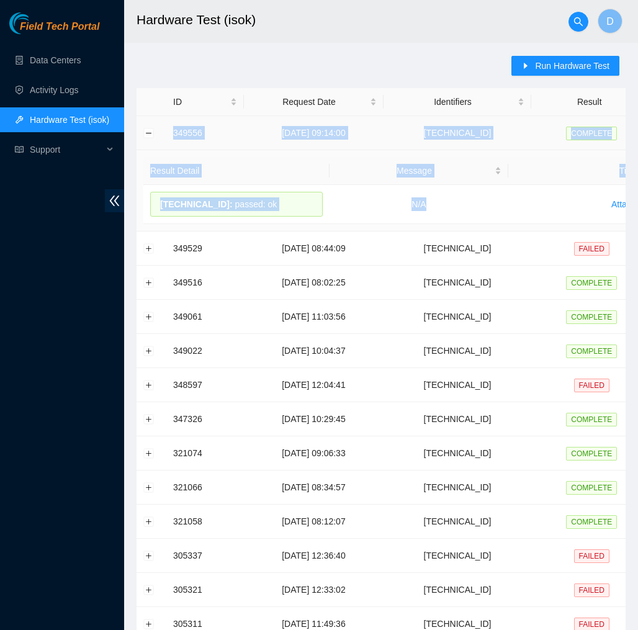
drag, startPoint x: 431, startPoint y: 206, endPoint x: 168, endPoint y: 135, distance: 273.0
click at [168, 135] on tbody "349556 13-10-2025 09:14:00 23.52.15.7 COMPLETE Result Detail Message Ticket ID …" at bounding box center [454, 498] width 634 height 764
copy tbody "349556 13-10-2025 09:14:00 23.52.15.7 COMPLETE Result Detail Message Ticket ID …"
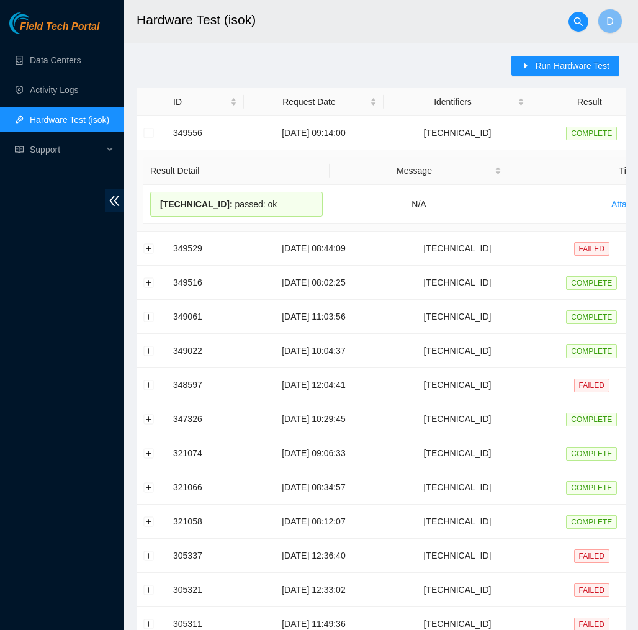
click at [238, 45] on main "Hardware Test (isok) D Run Hardware Test ID Request Date Identifiers Result Act…" at bounding box center [381, 466] width 514 height 932
click at [257, 60] on div "Run Hardware Test ID Request Date Identifiers Result Actions 349556 13-10-2025 …" at bounding box center [381, 488] width 489 height 864
click at [150, 132] on button "Collapse row" at bounding box center [149, 133] width 10 height 10
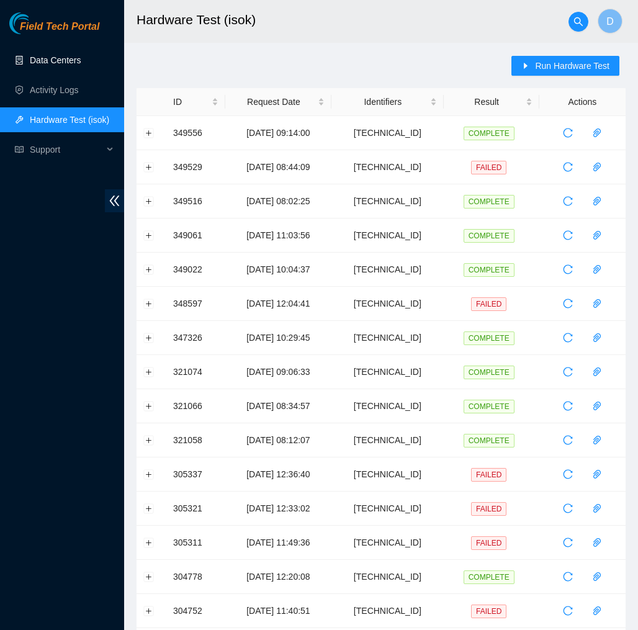
click at [63, 63] on link "Data Centers" at bounding box center [55, 60] width 51 height 10
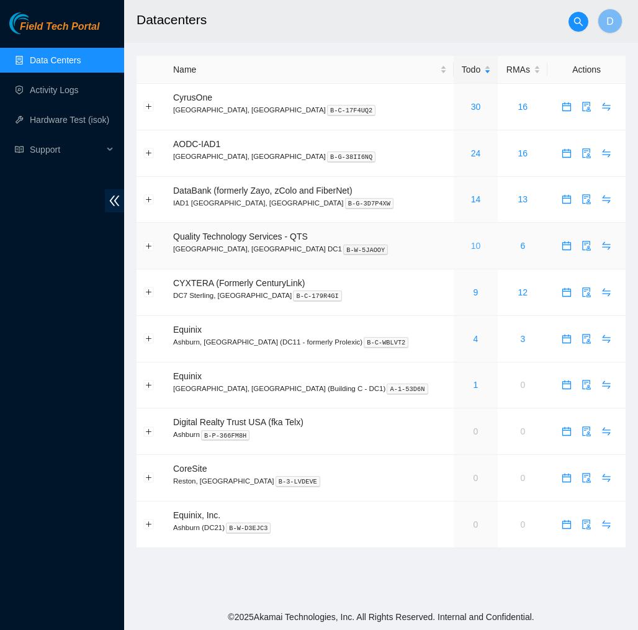
click at [471, 248] on link "10" at bounding box center [476, 246] width 10 height 10
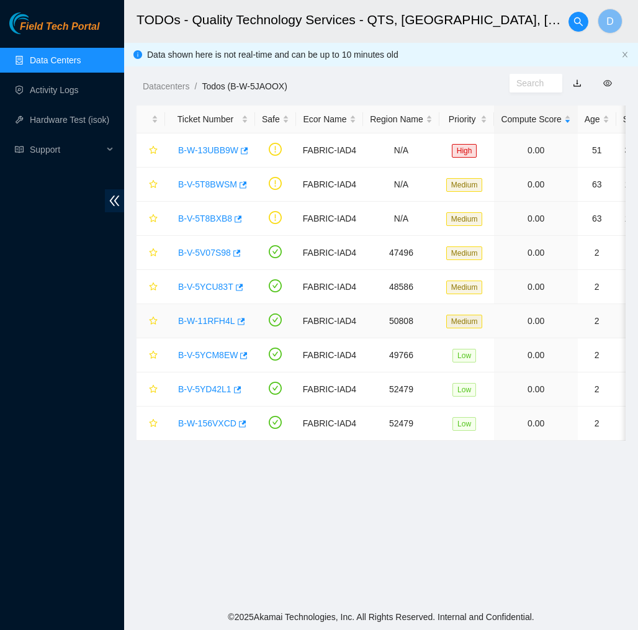
click at [208, 322] on link "B-W-11RFH4L" at bounding box center [206, 321] width 57 height 10
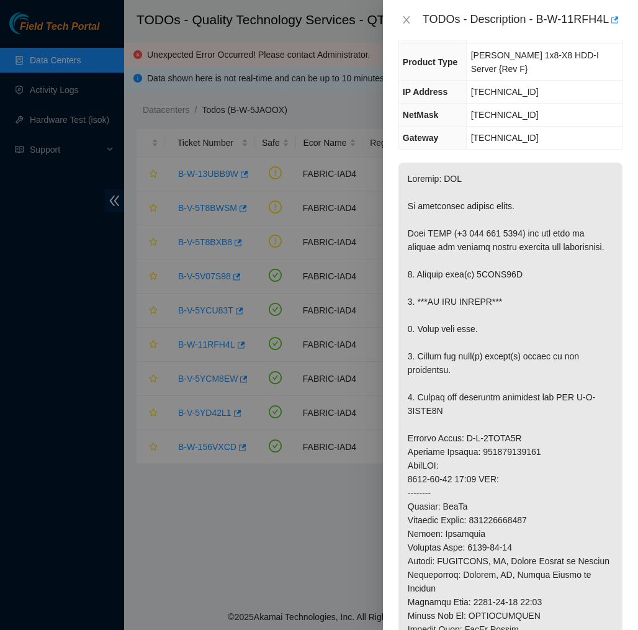
scroll to position [111, 0]
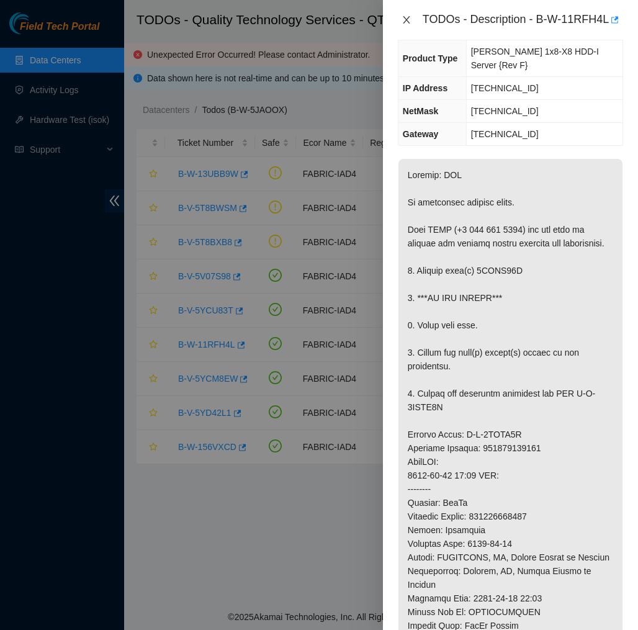
click at [405, 25] on icon "close" at bounding box center [406, 20] width 10 height 10
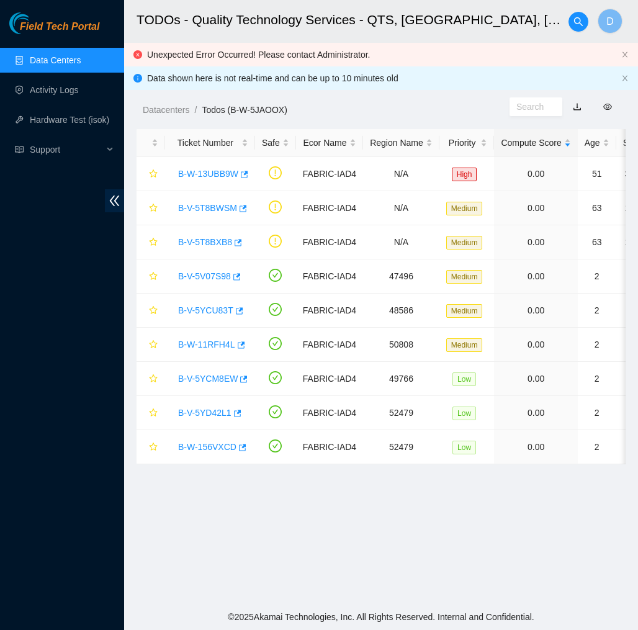
scroll to position [102, 0]
click at [212, 308] on link "B-V-5YCU83T" at bounding box center [205, 310] width 55 height 10
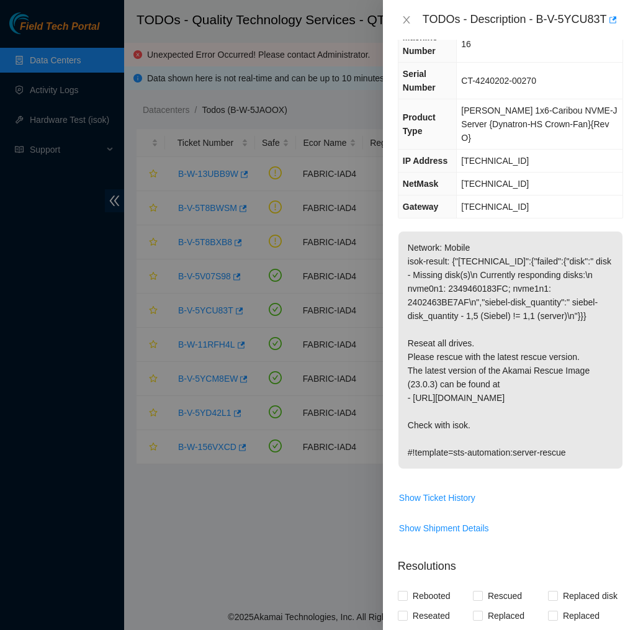
click at [401, 19] on div "TODOs - Description - B-V-5YCU83T" at bounding box center [510, 20] width 225 height 20
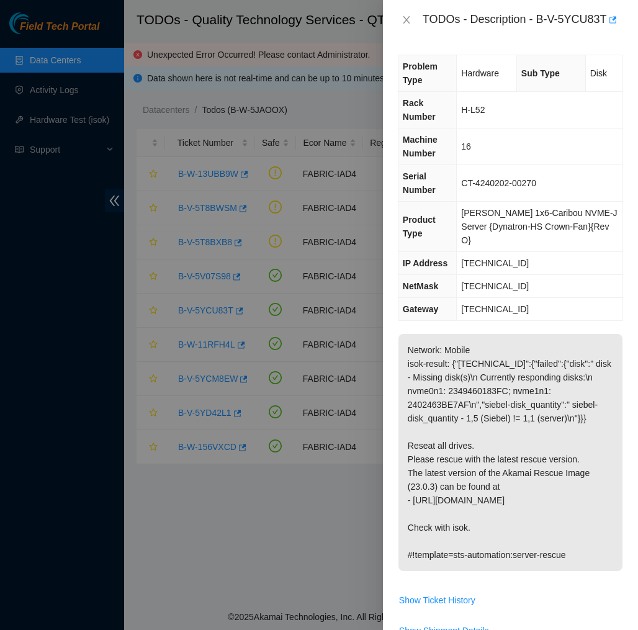
scroll to position [0, 0]
click at [406, 24] on icon "close" at bounding box center [406, 20] width 10 height 10
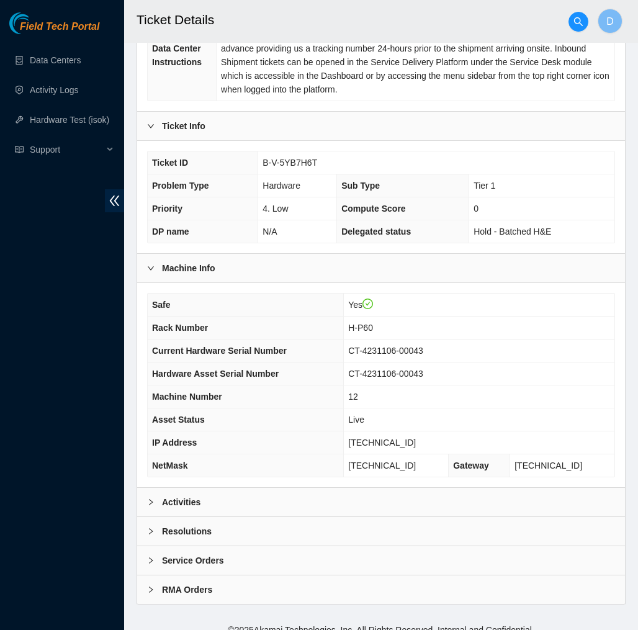
scroll to position [240, 0]
click at [338, 489] on div "Activities" at bounding box center [381, 502] width 488 height 29
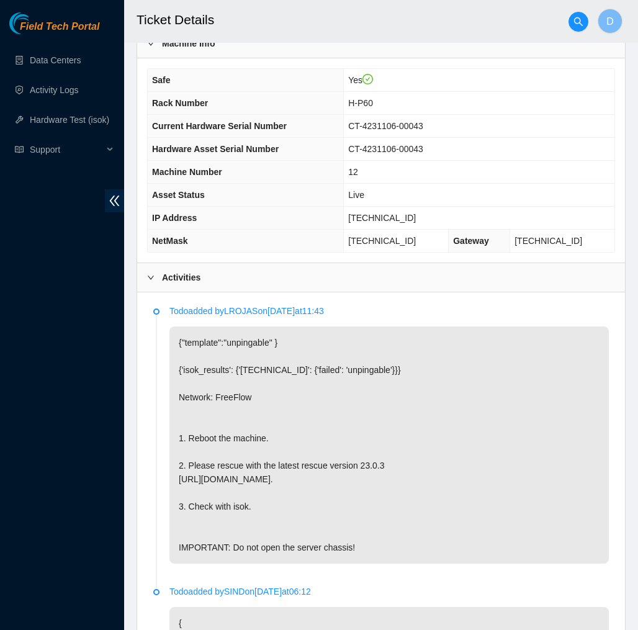
scroll to position [454, 0]
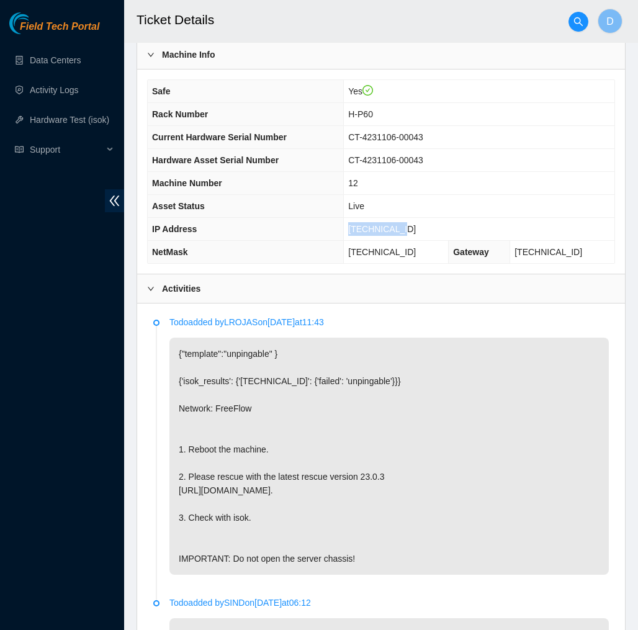
drag, startPoint x: 411, startPoint y: 219, endPoint x: 352, endPoint y: 214, distance: 59.8
click at [352, 218] on td "23.52.15.143" at bounding box center [479, 229] width 271 height 23
copy span "23.52.15.143"
click at [351, 274] on div "Activities" at bounding box center [381, 288] width 488 height 29
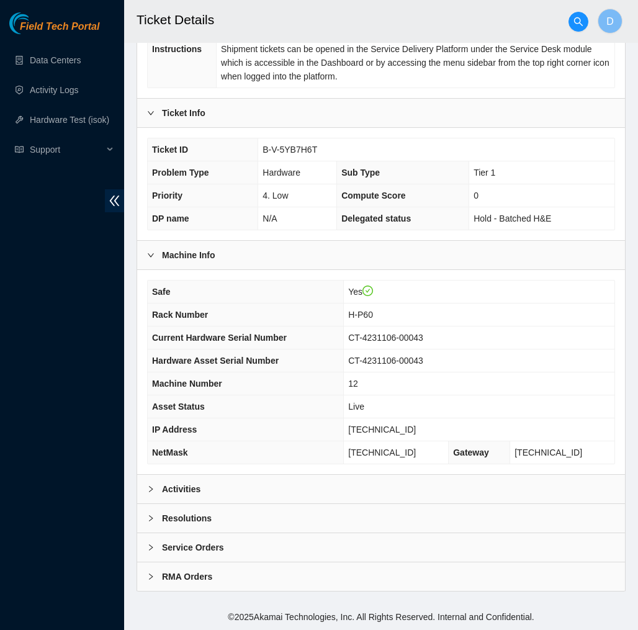
scroll to position [240, 0]
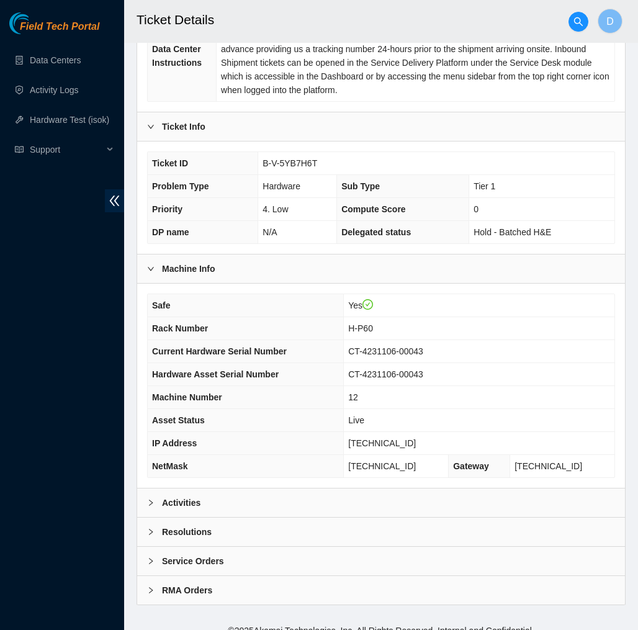
click at [343, 501] on div "Activities" at bounding box center [381, 502] width 488 height 29
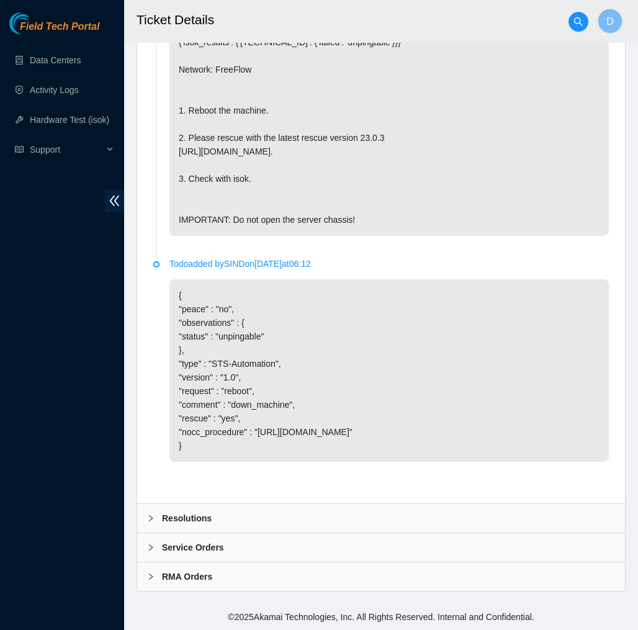
scroll to position [806, 0]
click at [334, 527] on div "Resolutions" at bounding box center [381, 518] width 488 height 29
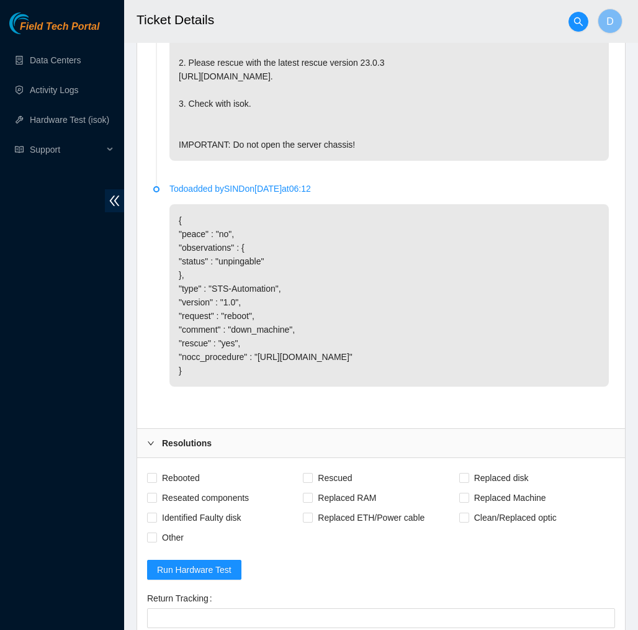
scroll to position [870, 0]
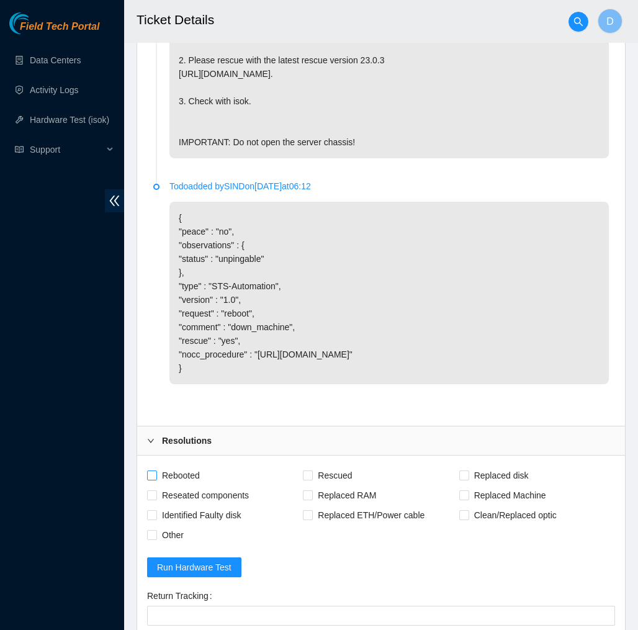
click at [194, 485] on span "Rebooted" at bounding box center [181, 475] width 48 height 20
click at [156, 479] on input "Rebooted" at bounding box center [151, 474] width 9 height 9
checkbox input "true"
click at [341, 485] on span "Rescued" at bounding box center [335, 475] width 44 height 20
click at [311, 479] on input "Rescued" at bounding box center [307, 474] width 9 height 9
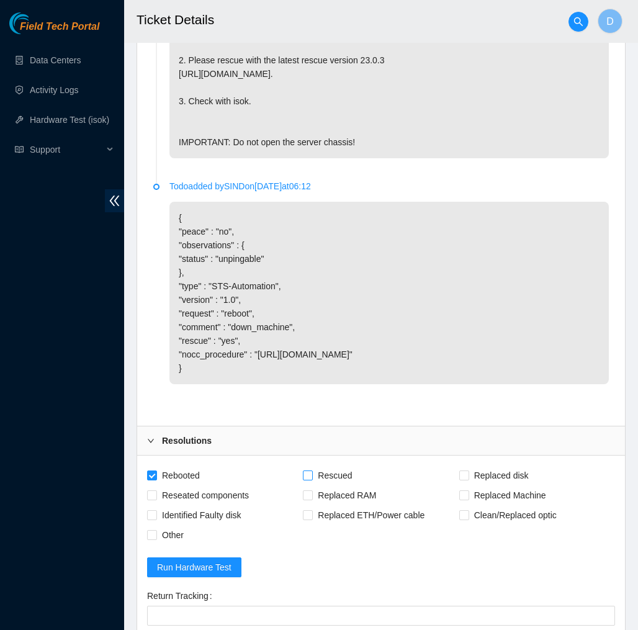
checkbox input "true"
click at [205, 505] on span "Reseated components" at bounding box center [205, 495] width 97 height 20
click at [156, 499] on input "Reseated components" at bounding box center [151, 494] width 9 height 9
click at [205, 505] on span "Reseated components" at bounding box center [205, 495] width 97 height 20
click at [156, 499] on input "Reseated components" at bounding box center [151, 494] width 9 height 9
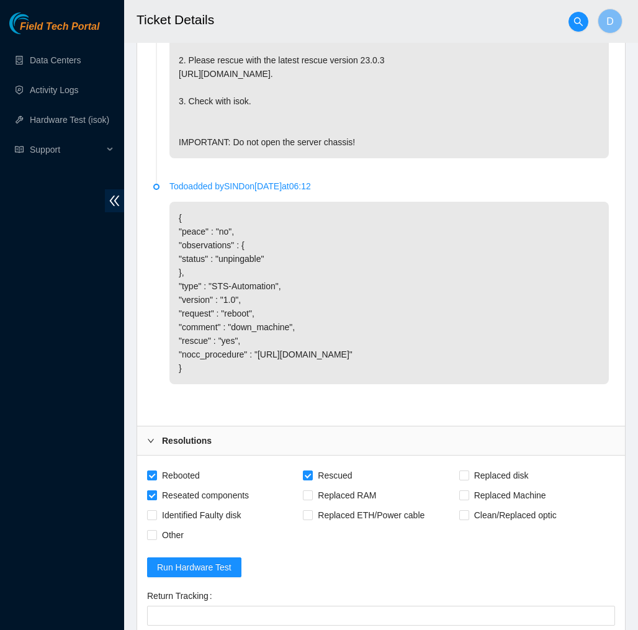
checkbox input "false"
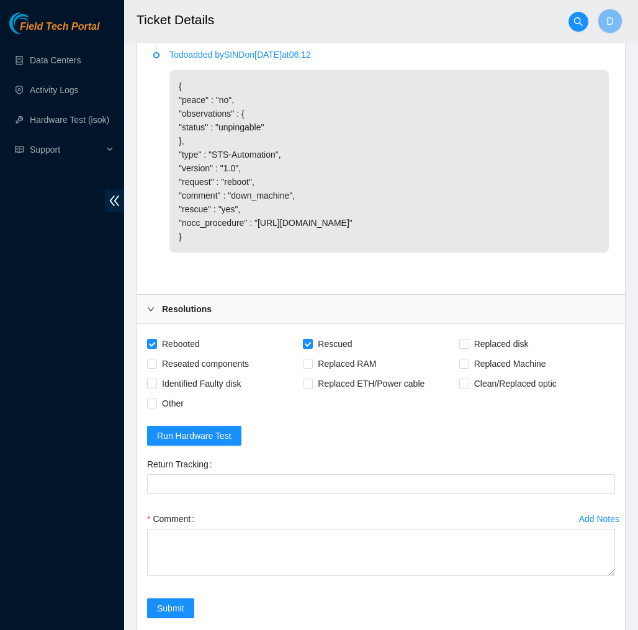
scroll to position [1026, 0]
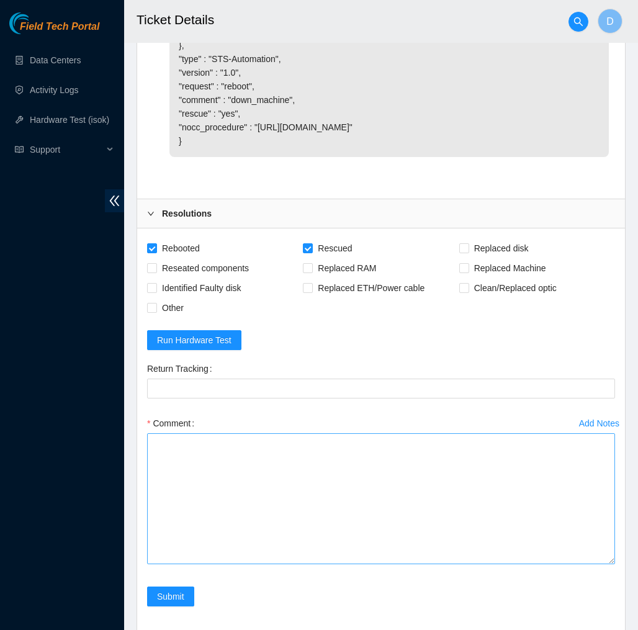
scroll to position [1107, 0]
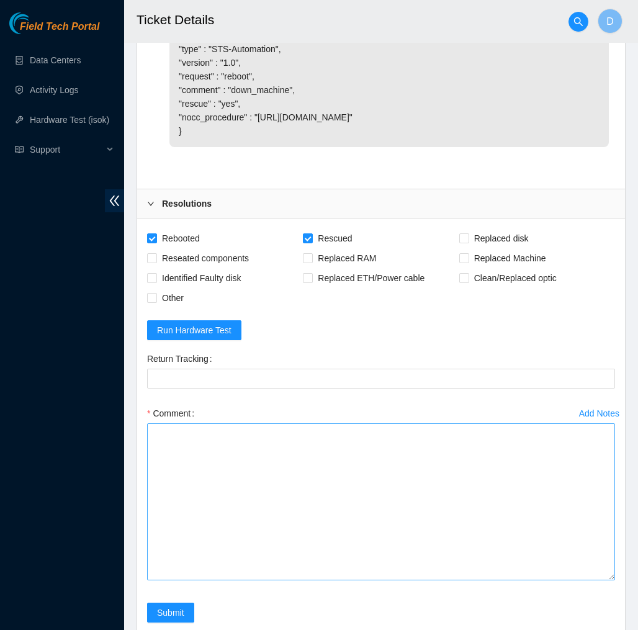
click at [603, 580] on textarea "Comment" at bounding box center [381, 501] width 468 height 157
click at [576, 544] on textarea "Comment" at bounding box center [381, 502] width 468 height 158
paste textarea "349516 13-10-2025 08:02:25 23.52.15.143 COMPLETE Result Detail Message Ticket I…"
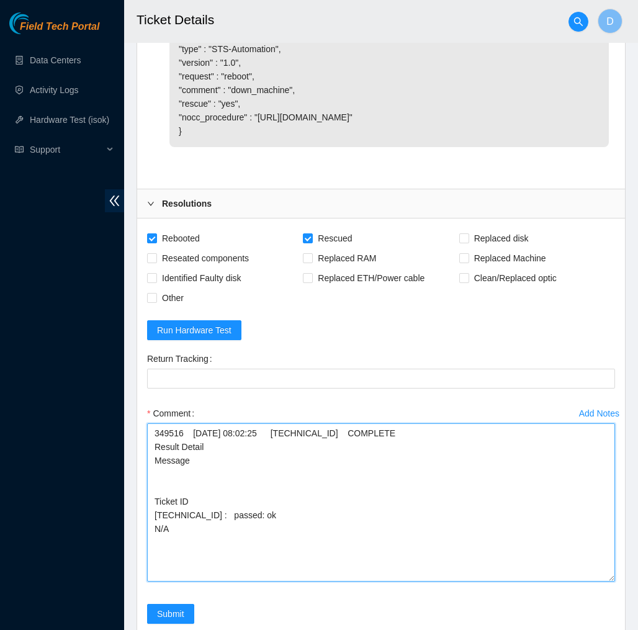
click at [153, 444] on textarea "349516 13-10-2025 08:02:25 23.52.15.143 COMPLETE Result Detail Message Ticket I…" at bounding box center [381, 502] width 468 height 158
click at [261, 446] on textarea "349516 13-10-2025 08:02:25 23.52.15.143 COMPLETE Result Detail Message Ticket I…" at bounding box center [381, 502] width 468 height 158
paste textarea "Verified machine S/N safely powered down Machine reboot Rescue configure reboot…"
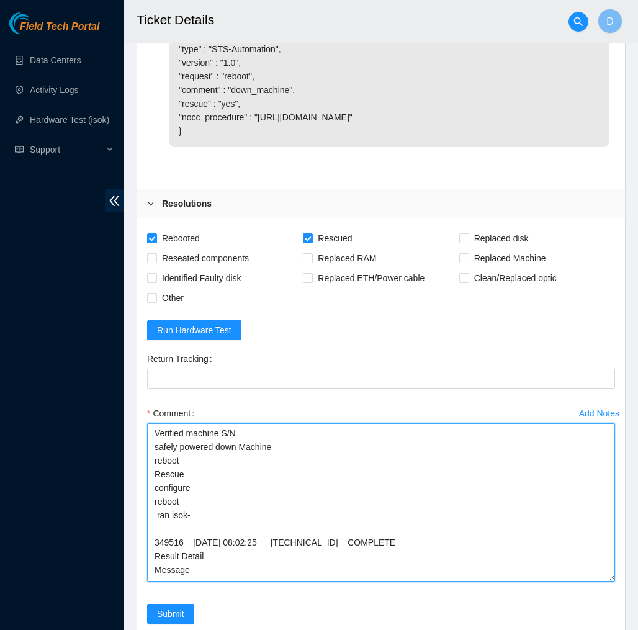
click at [261, 446] on textarea "Verified machine S/N safely powered down Machine reboot Rescue configure reboot…" at bounding box center [381, 502] width 468 height 158
click at [156, 554] on textarea "Verified machine S/N safely powered down Machine reboot Rescue configure reboot…" at bounding box center [381, 502] width 468 height 158
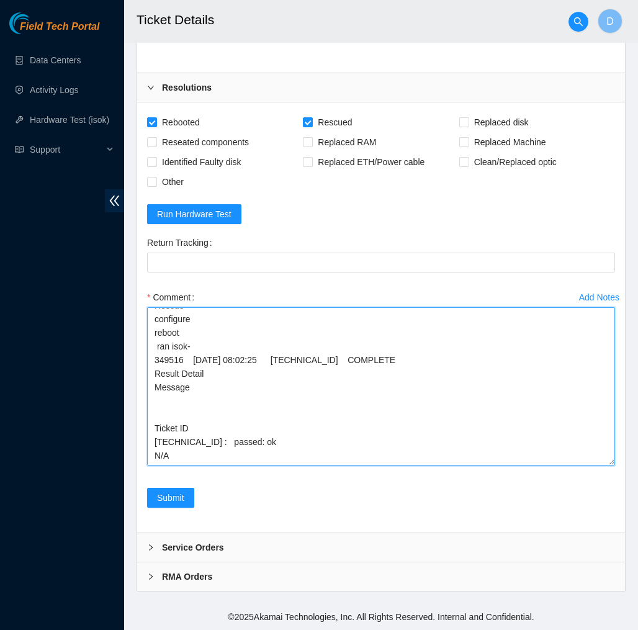
scroll to position [1237, 0]
type textarea "Verified machine S/N safely powered down Machine reboot Rescue configure reboot…"
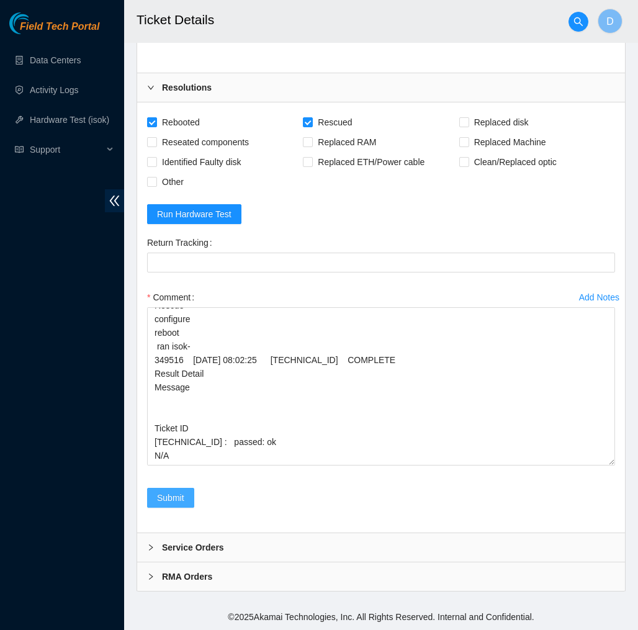
click at [182, 500] on span "Submit" at bounding box center [170, 498] width 27 height 14
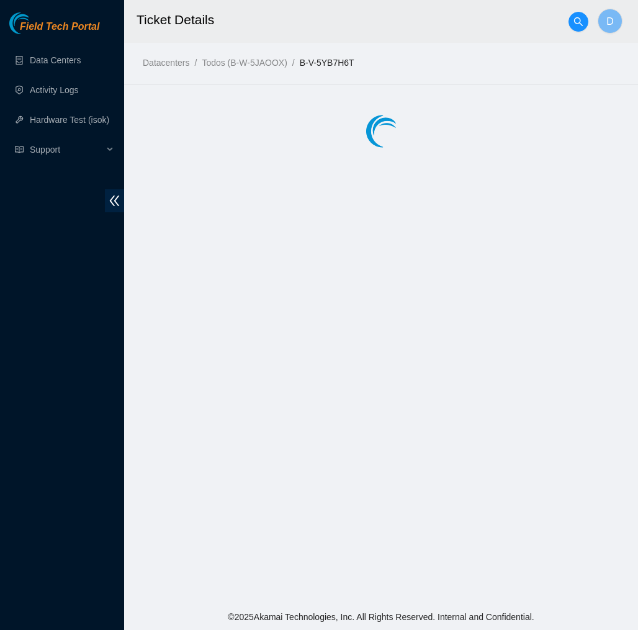
scroll to position [0, 0]
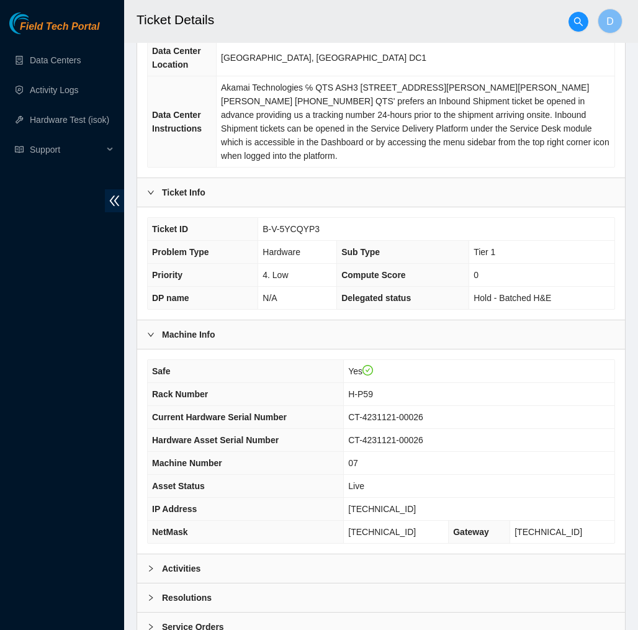
scroll to position [180, 0]
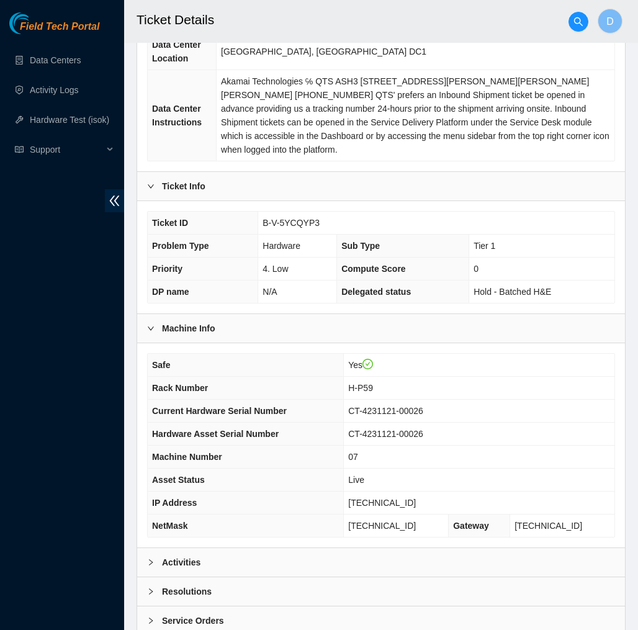
click at [269, 548] on div "Activities" at bounding box center [381, 562] width 488 height 29
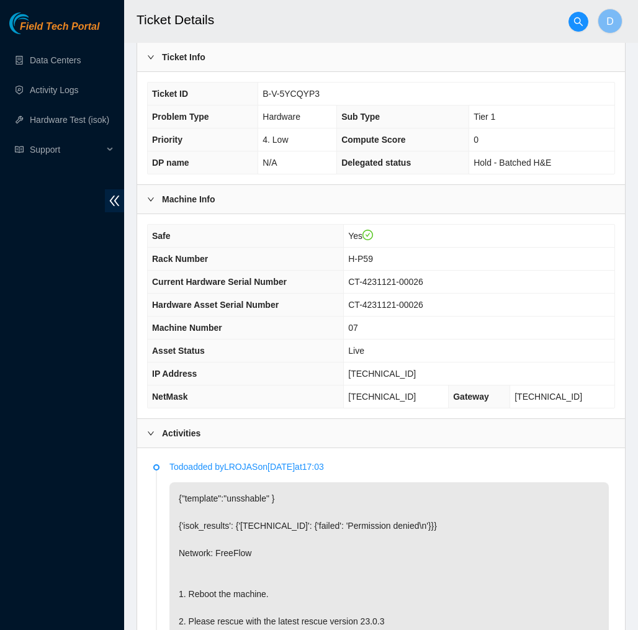
scroll to position [308, 0]
click at [416, 363] on td "23.52.15.170" at bounding box center [479, 374] width 271 height 23
drag, startPoint x: 416, startPoint y: 361, endPoint x: 357, endPoint y: 359, distance: 59.6
click at [357, 363] on td "23.52.15.170" at bounding box center [479, 374] width 271 height 23
copy span "23.52.15.170"
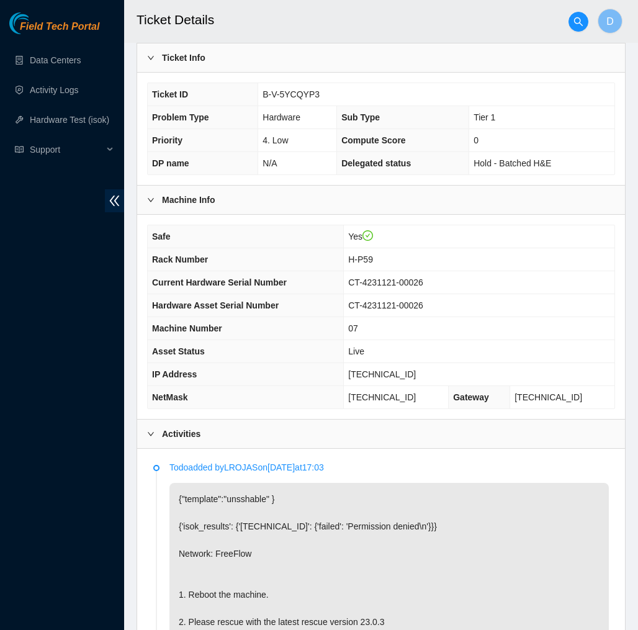
click at [459, 398] on div "Safe Yes Rack Number H-P59 Current Hardware Serial Number CT-4231121-00026 Hard…" at bounding box center [381, 317] width 488 height 204
click at [388, 19] on h2 "Ticket Details" at bounding box center [351, 20] width 429 height 40
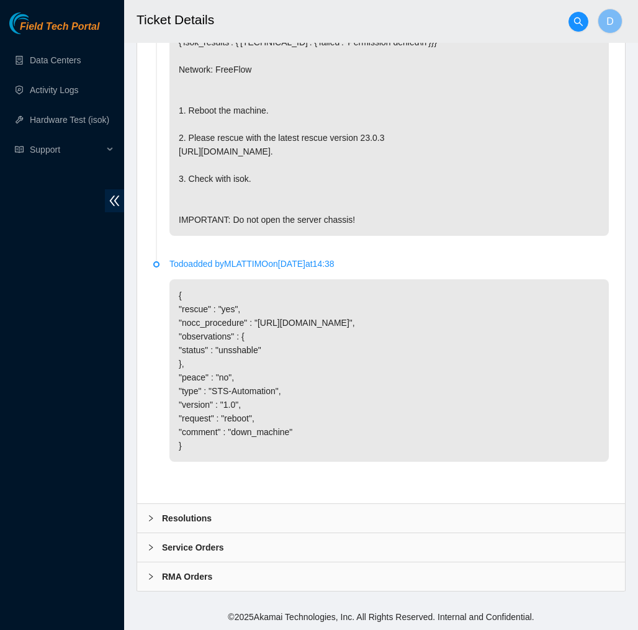
scroll to position [806, 0]
click at [355, 521] on div "Resolutions" at bounding box center [381, 518] width 488 height 29
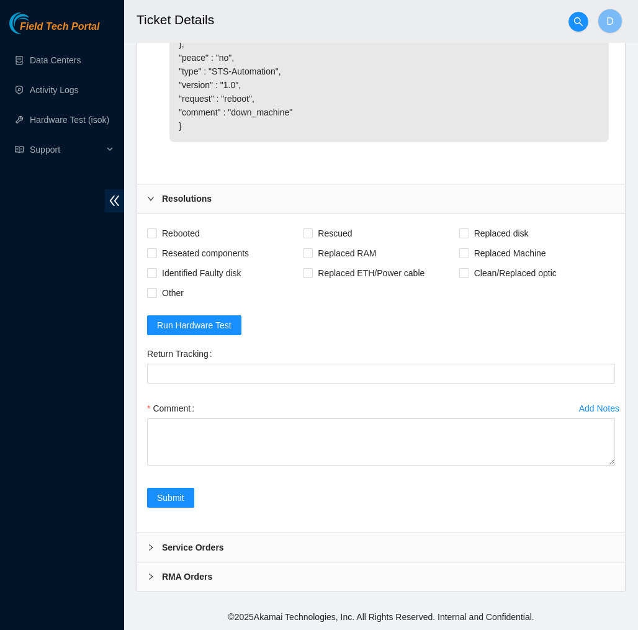
scroll to position [1126, 0]
click at [186, 230] on span "Rebooted" at bounding box center [181, 233] width 48 height 20
click at [156, 230] on input "Rebooted" at bounding box center [151, 232] width 9 height 9
checkbox input "true"
click at [357, 230] on span "Rescued" at bounding box center [335, 233] width 44 height 20
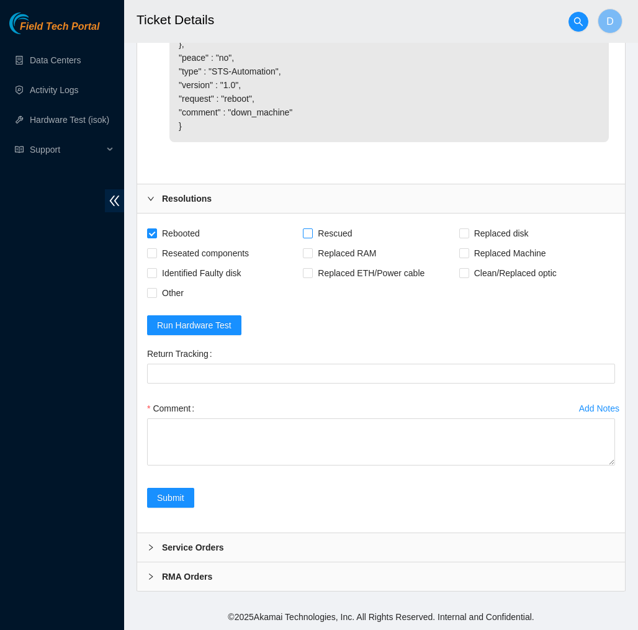
click at [311, 230] on input "Rescued" at bounding box center [307, 232] width 9 height 9
checkbox input "true"
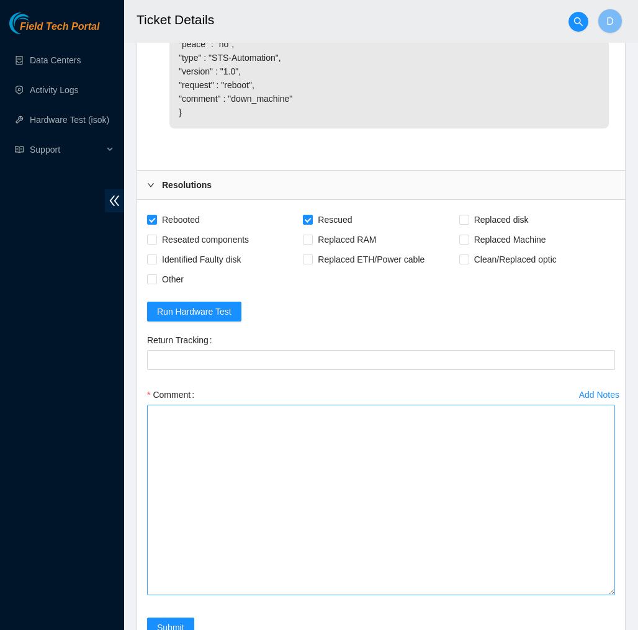
click at [563, 595] on textarea "Comment" at bounding box center [381, 500] width 468 height 190
click at [452, 458] on textarea "Comment" at bounding box center [381, 501] width 468 height 193
paste textarea "349529 13-10-2025 08:44:09 23.52.15.170 FAILED Result Detail Message Ticket ID …"
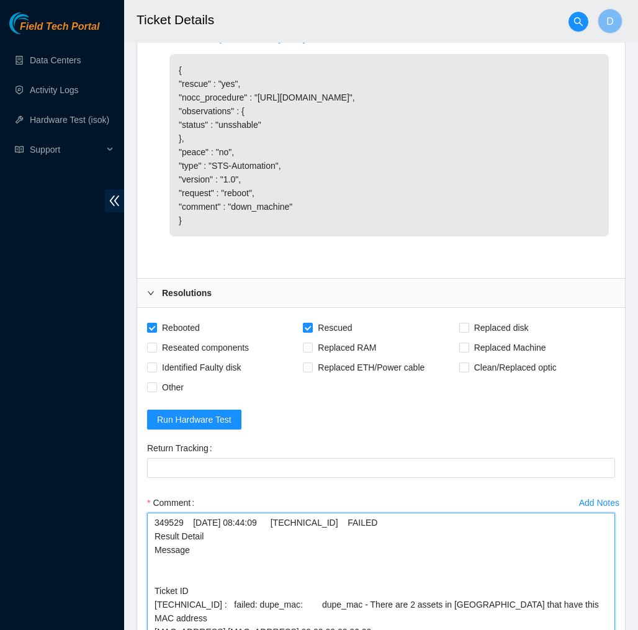
scroll to position [988, 0]
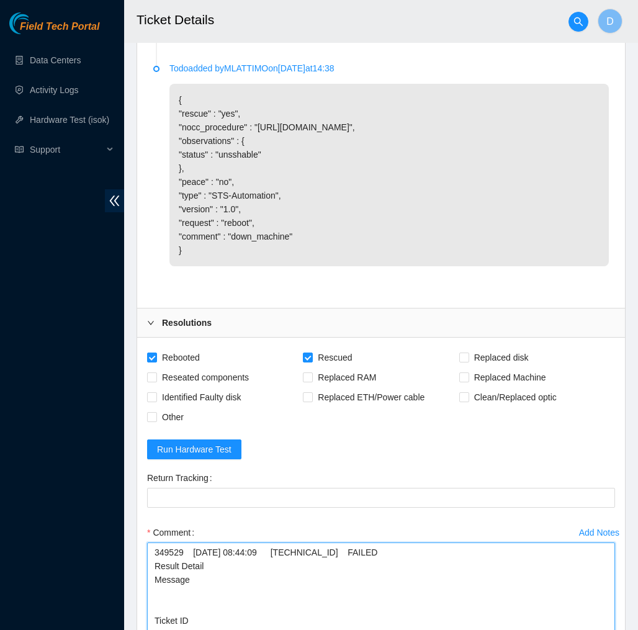
click at [152, 562] on textarea "349529 13-10-2025 08:44:09 23.52.15.170 FAILED Result Detail Message Ticket ID …" at bounding box center [381, 638] width 468 height 193
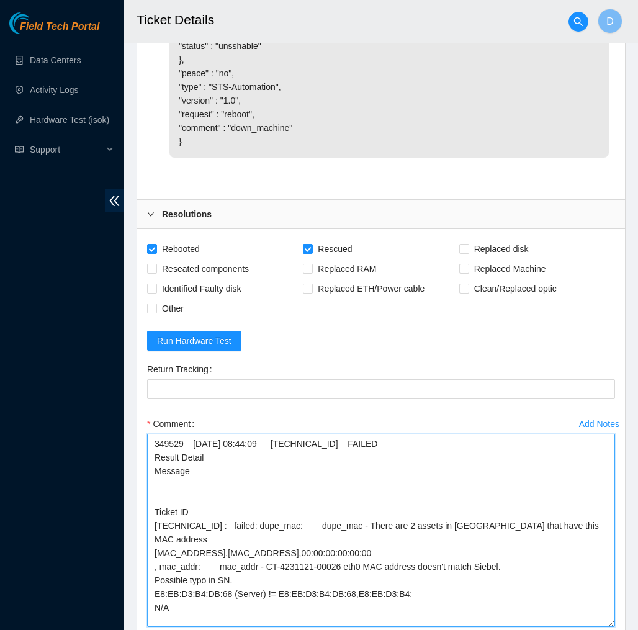
scroll to position [1098, 0]
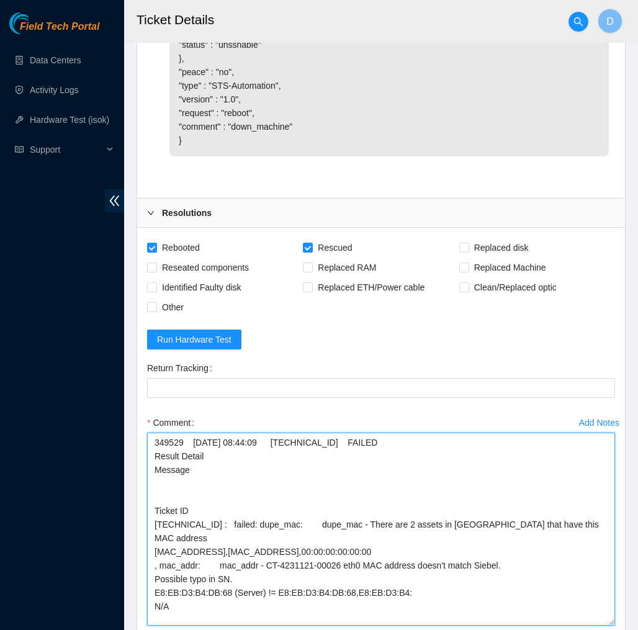
click at [300, 457] on textarea "349529 13-10-2025 08:44:09 23.52.15.170 FAILED Result Detail Message Ticket ID …" at bounding box center [381, 528] width 468 height 193
paste textarea "Verified machine S/N safely powered down Machine reboot Rescue configure reboot…"
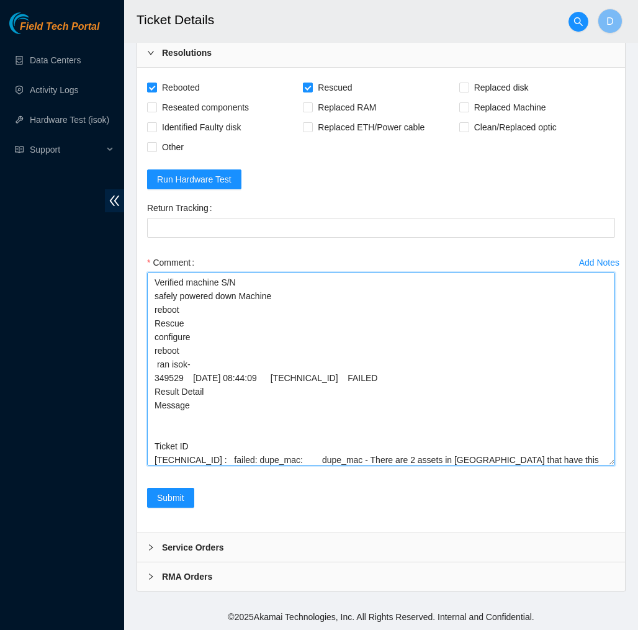
scroll to position [1271, 0]
type textarea "Verified machine S/N safely powered down Machine reboot Rescue configure reboot…"
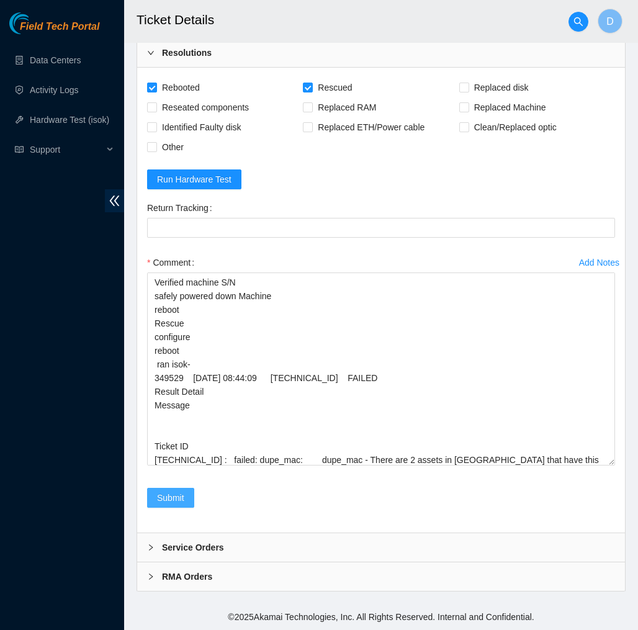
click at [181, 496] on span "Submit" at bounding box center [170, 498] width 27 height 14
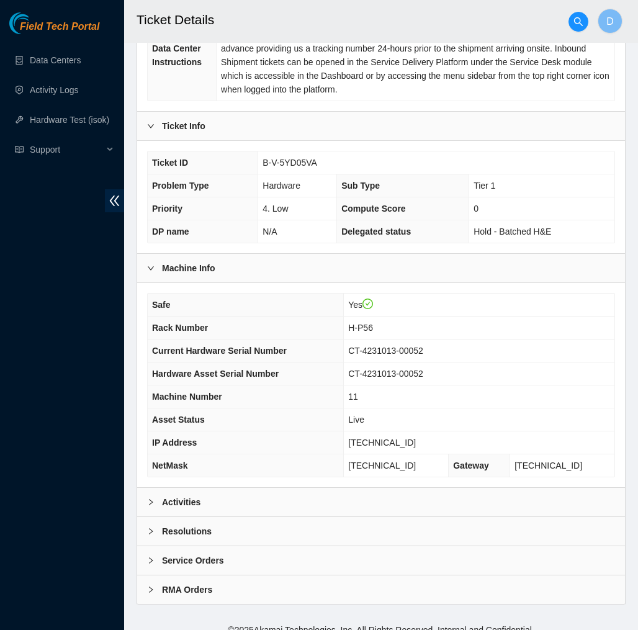
scroll to position [240, 0]
click at [257, 488] on div "Activities" at bounding box center [381, 502] width 488 height 29
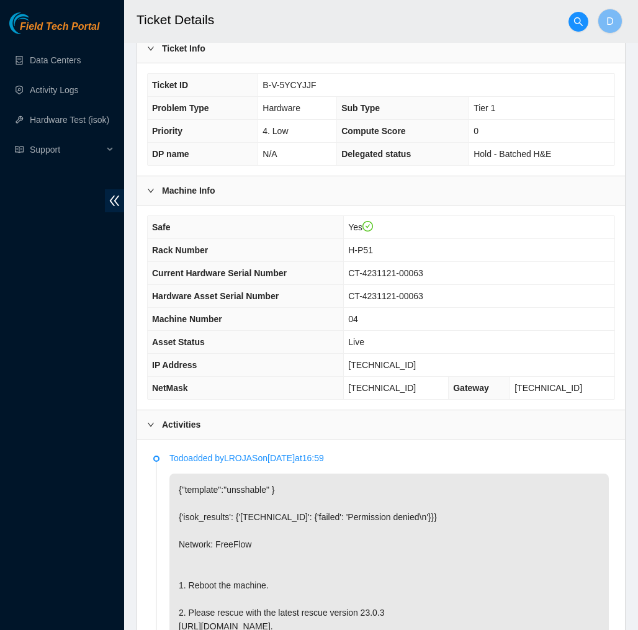
scroll to position [359, 0]
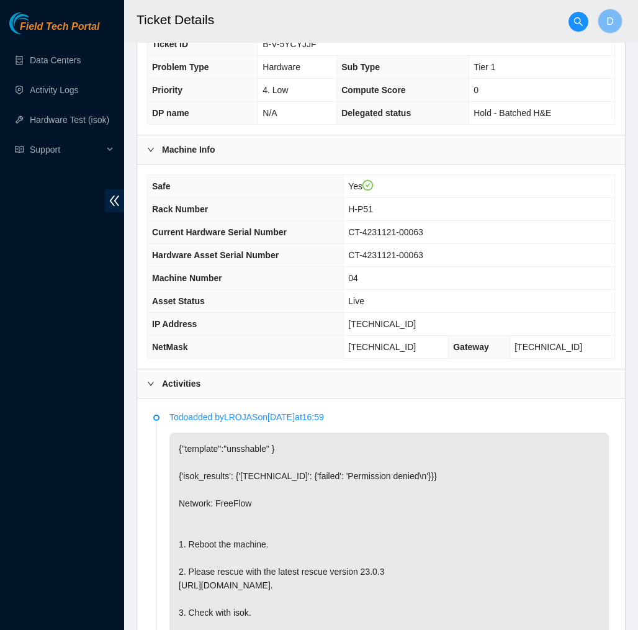
click at [385, 294] on td "Live" at bounding box center [479, 301] width 271 height 23
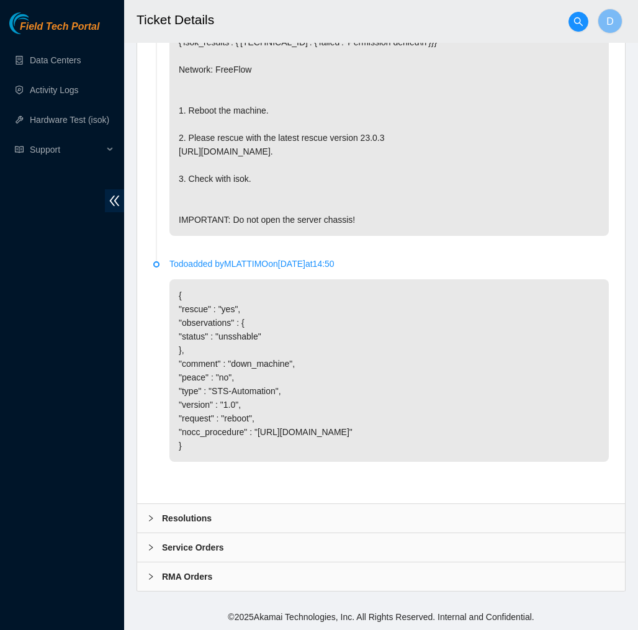
scroll to position [806, 0]
click at [231, 519] on div "Resolutions" at bounding box center [381, 518] width 488 height 29
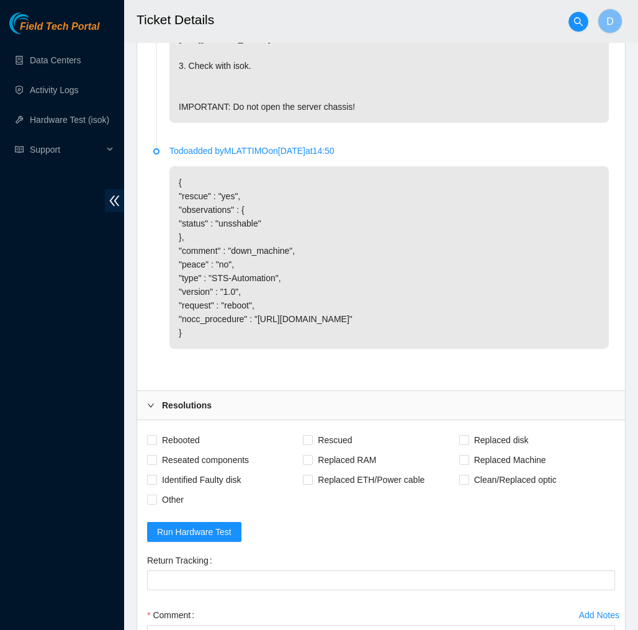
scroll to position [906, 0]
click at [189, 448] on span "Rebooted" at bounding box center [181, 439] width 48 height 20
click at [156, 443] on input "Rebooted" at bounding box center [151, 438] width 9 height 9
checkbox input "true"
click at [342, 449] on span "Rescued" at bounding box center [335, 439] width 44 height 20
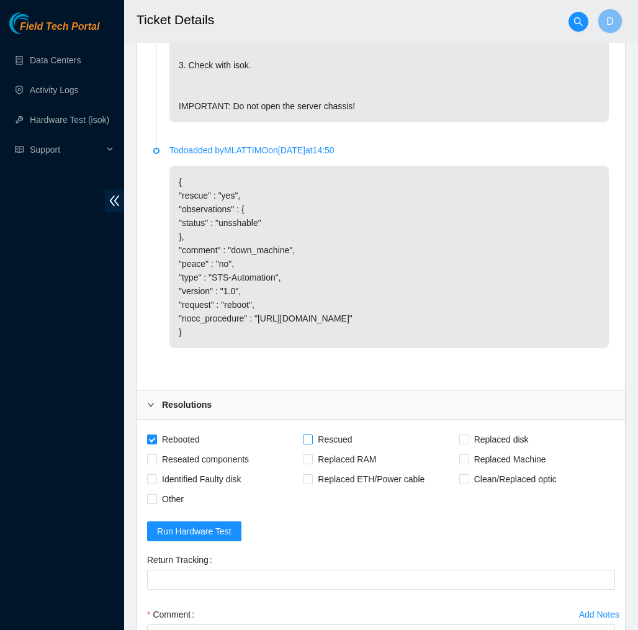
click at [311, 443] on input "Rescued" at bounding box center [307, 438] width 9 height 9
checkbox input "true"
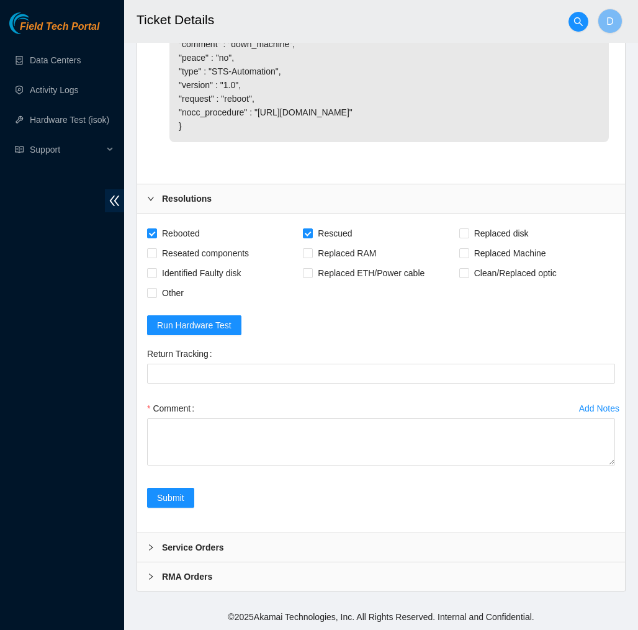
scroll to position [1126, 0]
click at [614, 464] on textarea "Comment" at bounding box center [381, 441] width 468 height 47
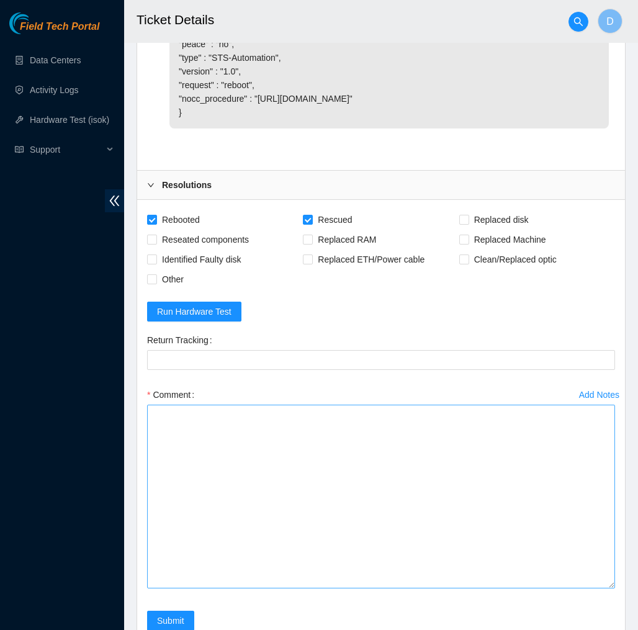
click at [601, 588] on textarea "Comment" at bounding box center [381, 497] width 468 height 184
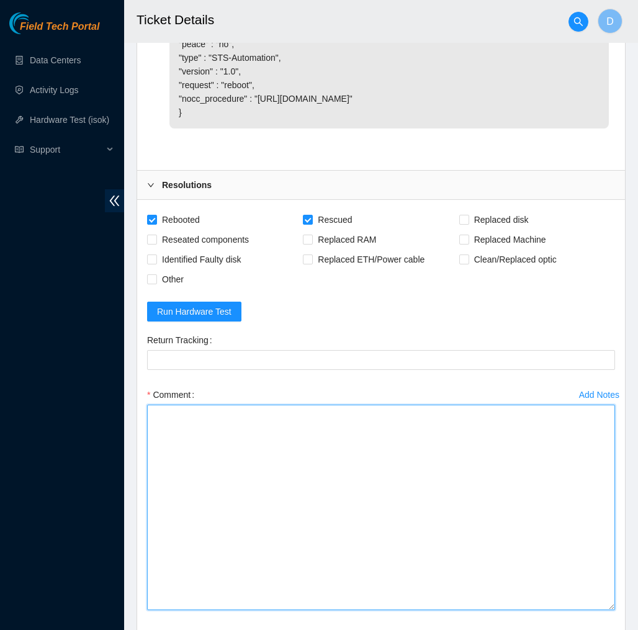
click at [570, 573] on textarea "Comment" at bounding box center [381, 507] width 468 height 205
paste textarea "349556 [DATE] 09:14:00 [TECHNICAL_ID] COMPLETE Result Detail Message Ticket ID …"
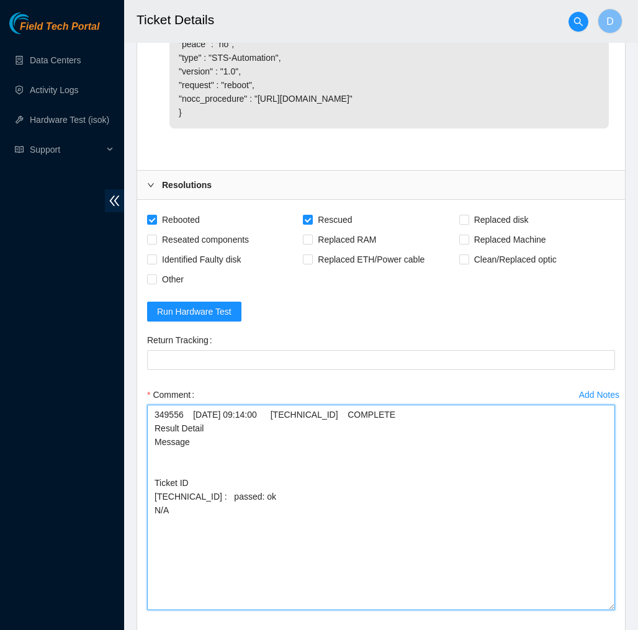
click at [155, 431] on textarea "349556 [DATE] 09:14:00 [TECHNICAL_ID] COMPLETE Result Detail Message Ticket ID …" at bounding box center [381, 507] width 468 height 205
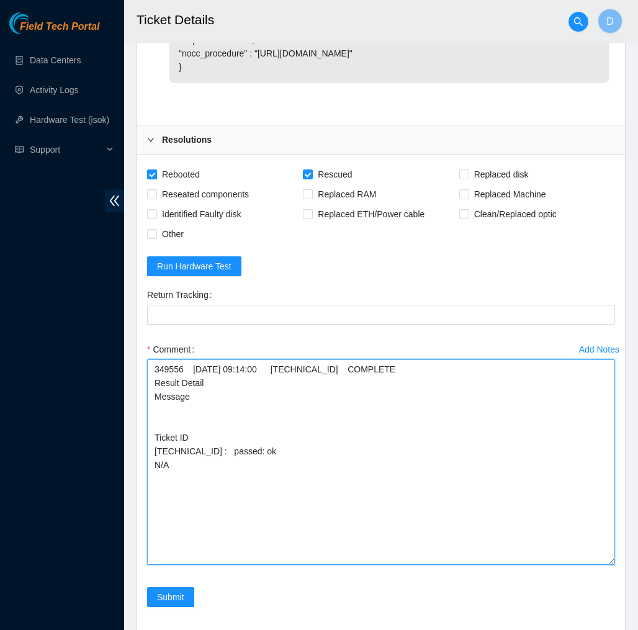
scroll to position [1173, 0]
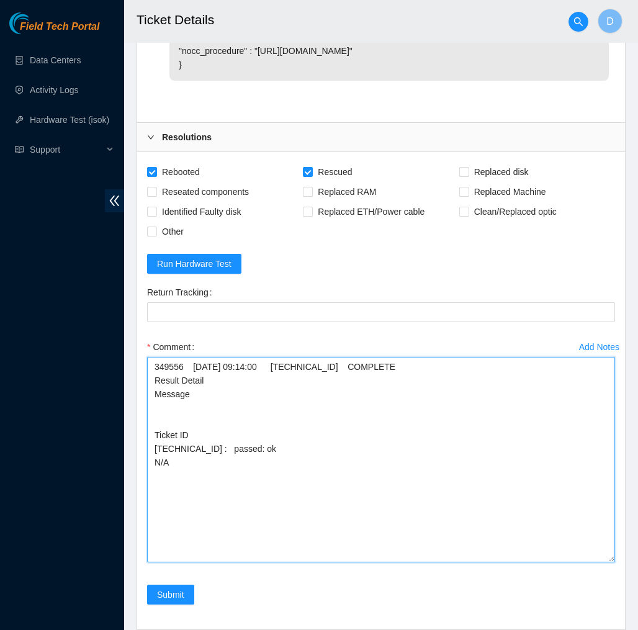
click at [282, 380] on textarea "349556 [DATE] 09:14:00 [TECHNICAL_ID] COMPLETE Result Detail Message Ticket ID …" at bounding box center [381, 459] width 468 height 205
paste textarea "Verified machine S/N safely powered down Machine reboot Rescue configure reboot…"
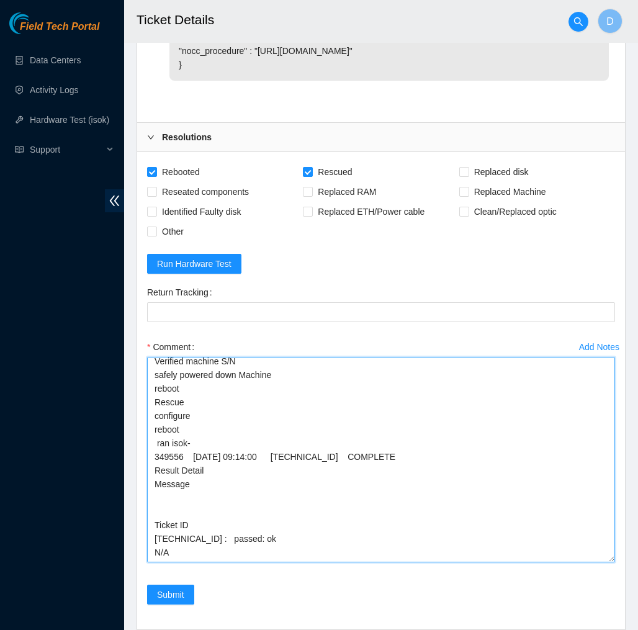
scroll to position [6, 0]
click at [151, 537] on textarea "Verified machine S/N safely powered down Machine reboot Rescue configure reboot…" at bounding box center [381, 459] width 468 height 205
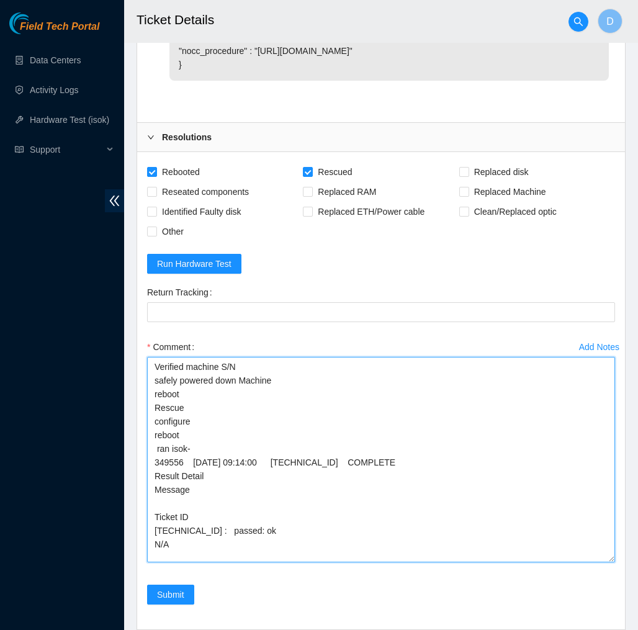
scroll to position [0, 0]
type textarea "Verified machine S/N safely powered down Machine reboot Rescue configure reboot…"
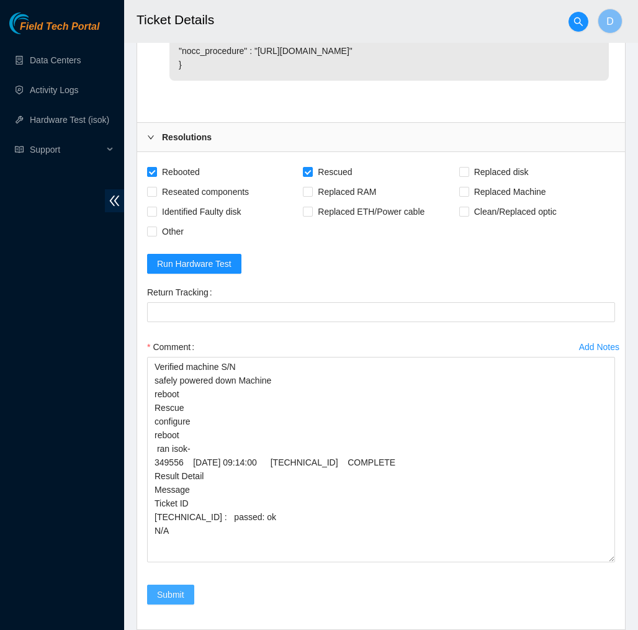
click at [175, 601] on span "Submit" at bounding box center [170, 595] width 27 height 14
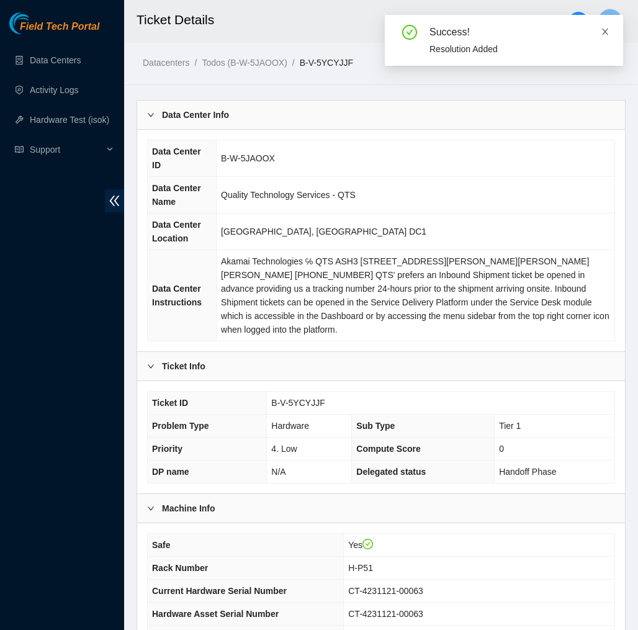
click at [604, 33] on icon "close" at bounding box center [605, 31] width 9 height 9
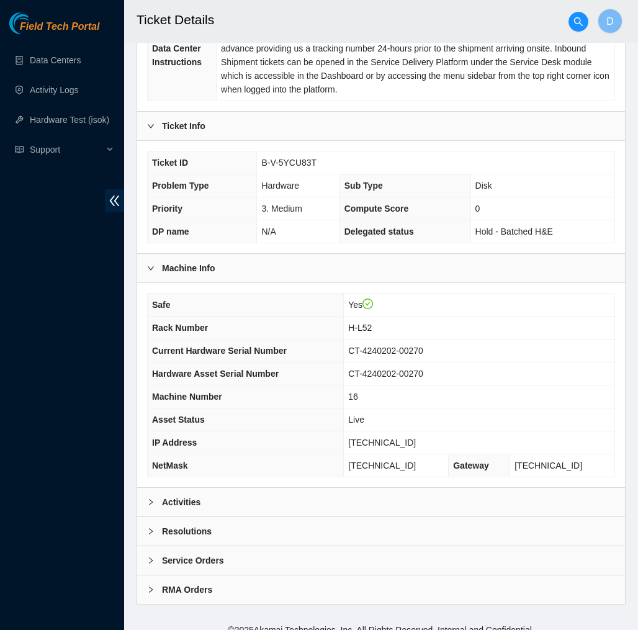
scroll to position [240, 0]
click at [283, 488] on div "Activities" at bounding box center [381, 502] width 488 height 29
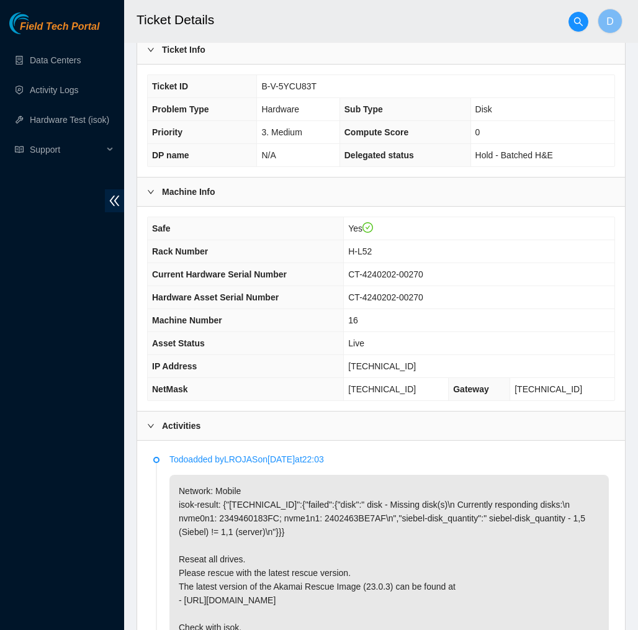
scroll to position [309, 0]
